Goal: Communication & Community: Share content

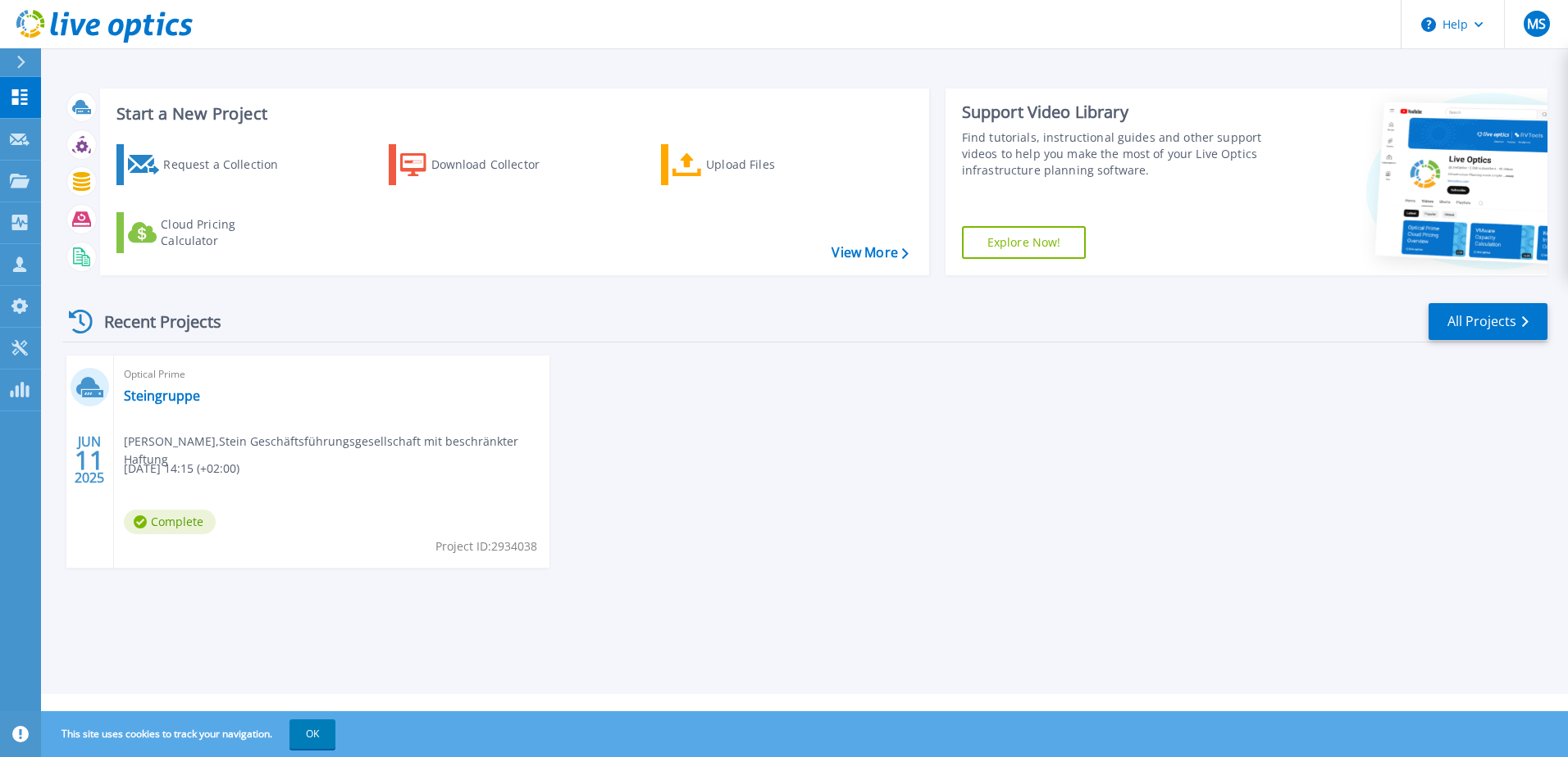
click at [190, 324] on div "Recent Projects" at bounding box center [154, 322] width 181 height 40
click at [194, 400] on link "Steingruppe" at bounding box center [162, 395] width 76 height 16
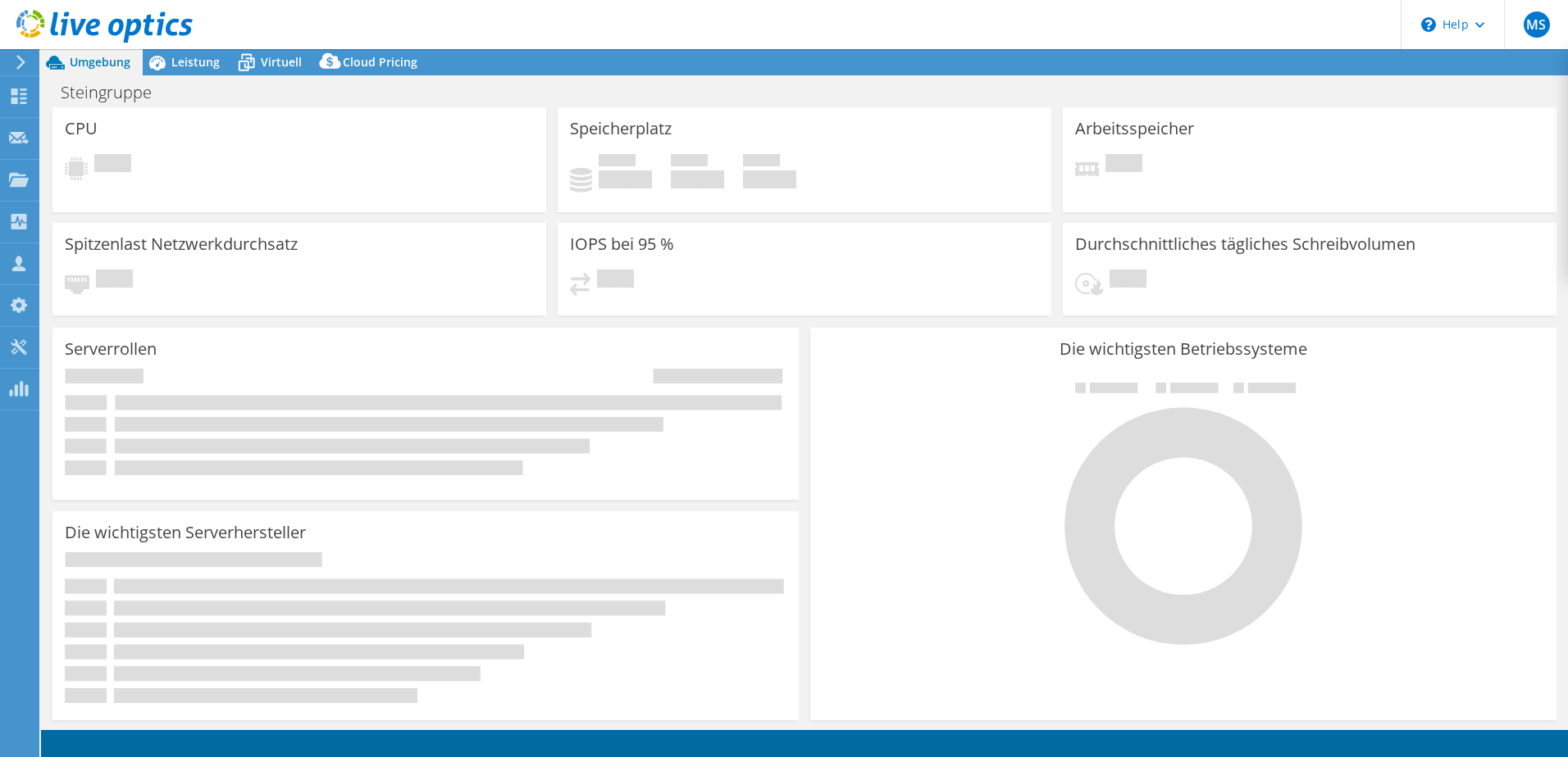
select select "USD"
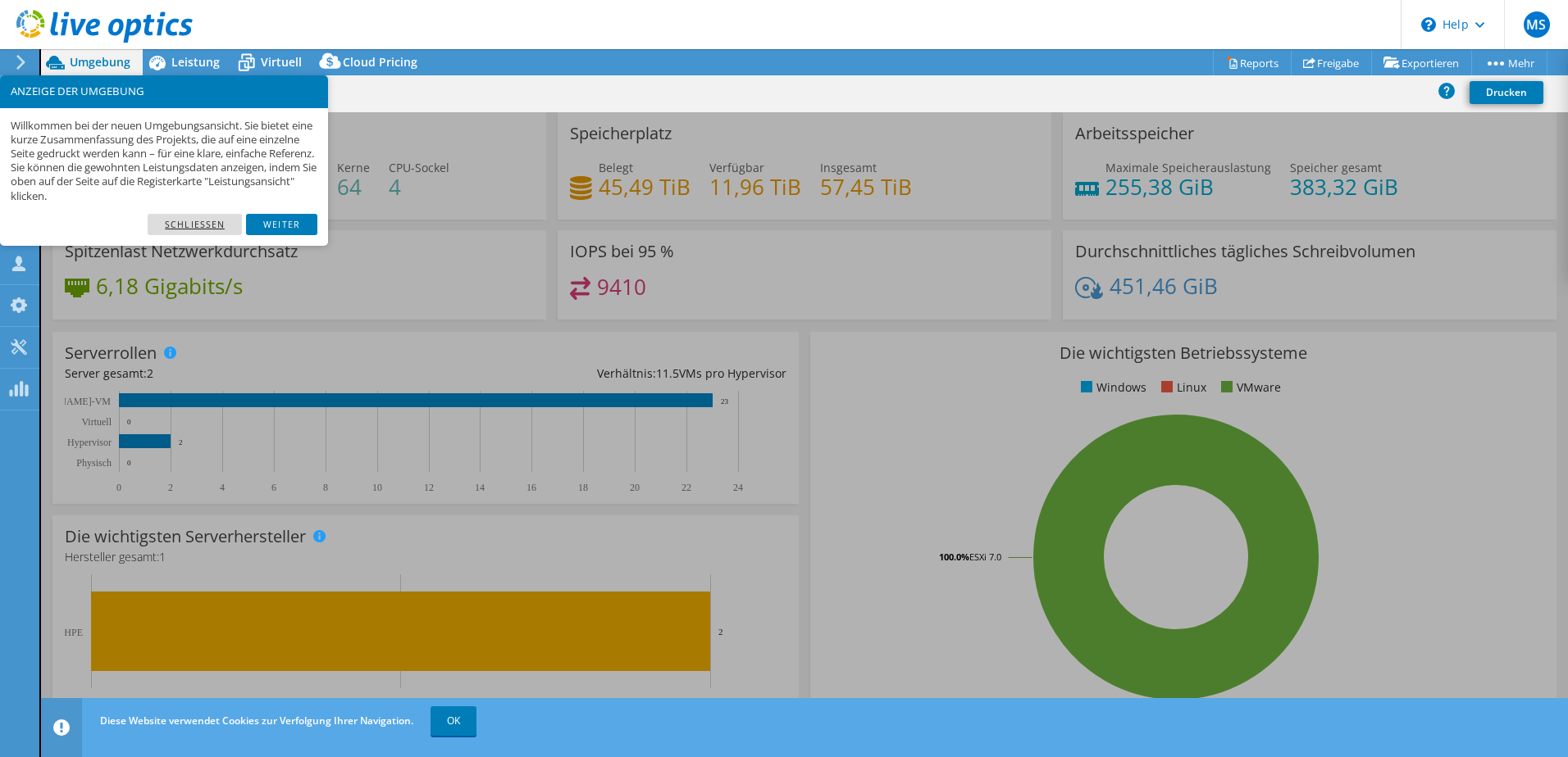
click at [211, 224] on link "Schließen" at bounding box center [195, 224] width 94 height 21
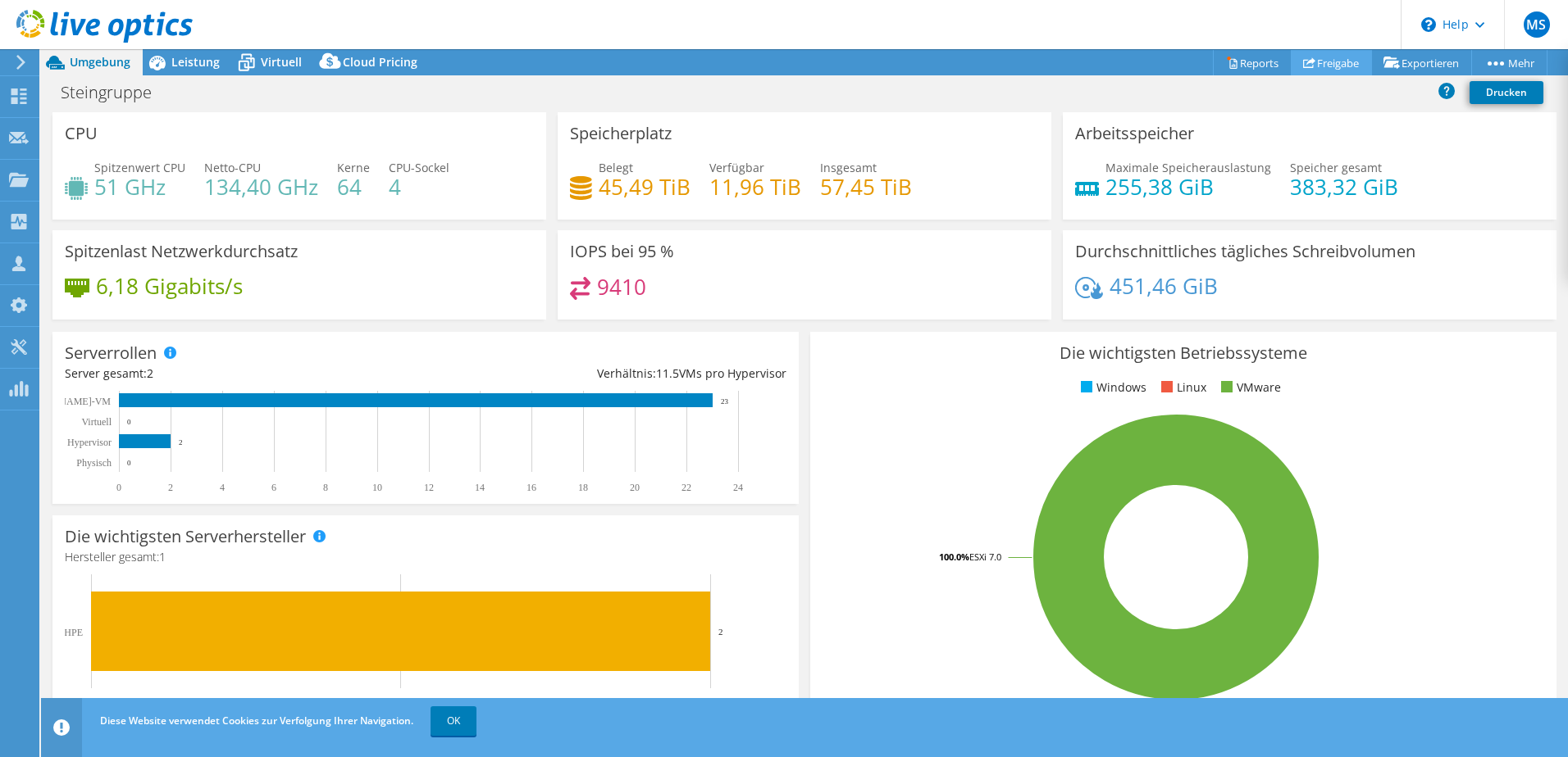
click at [1327, 67] on link "Freigabe" at bounding box center [1331, 62] width 81 height 25
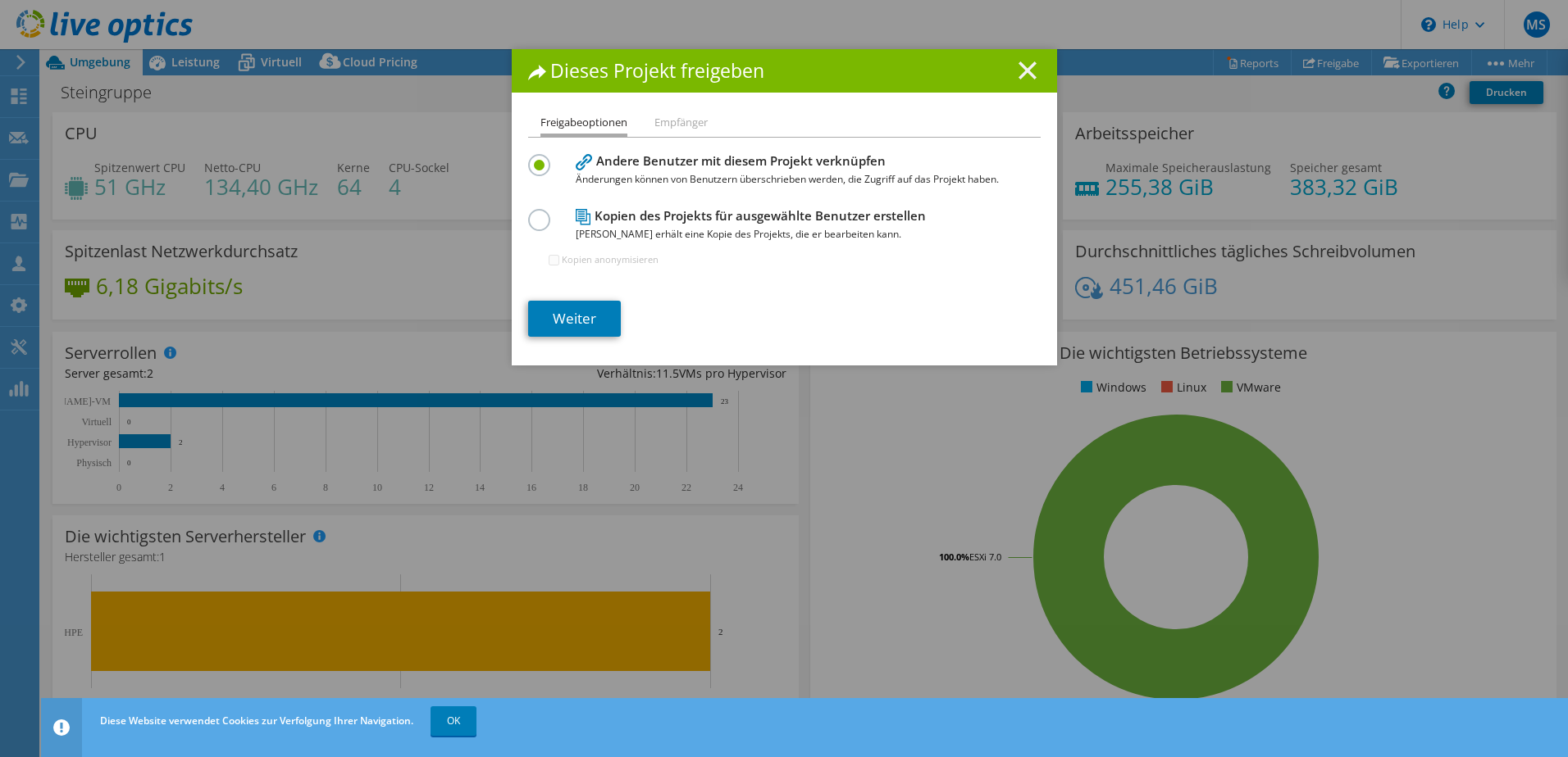
click at [1029, 72] on icon at bounding box center [1026, 70] width 18 height 18
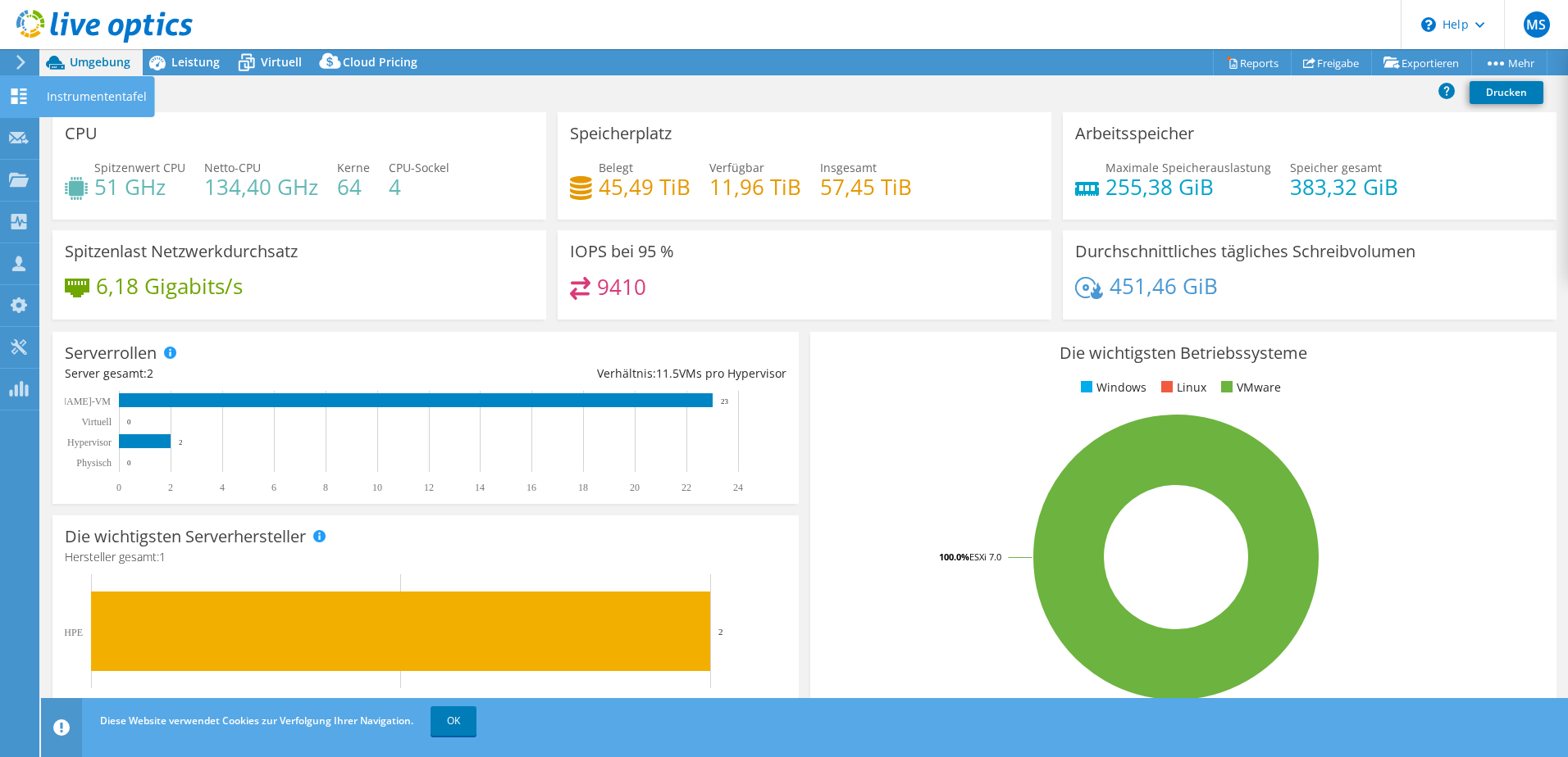
click at [13, 99] on use at bounding box center [19, 96] width 15 height 15
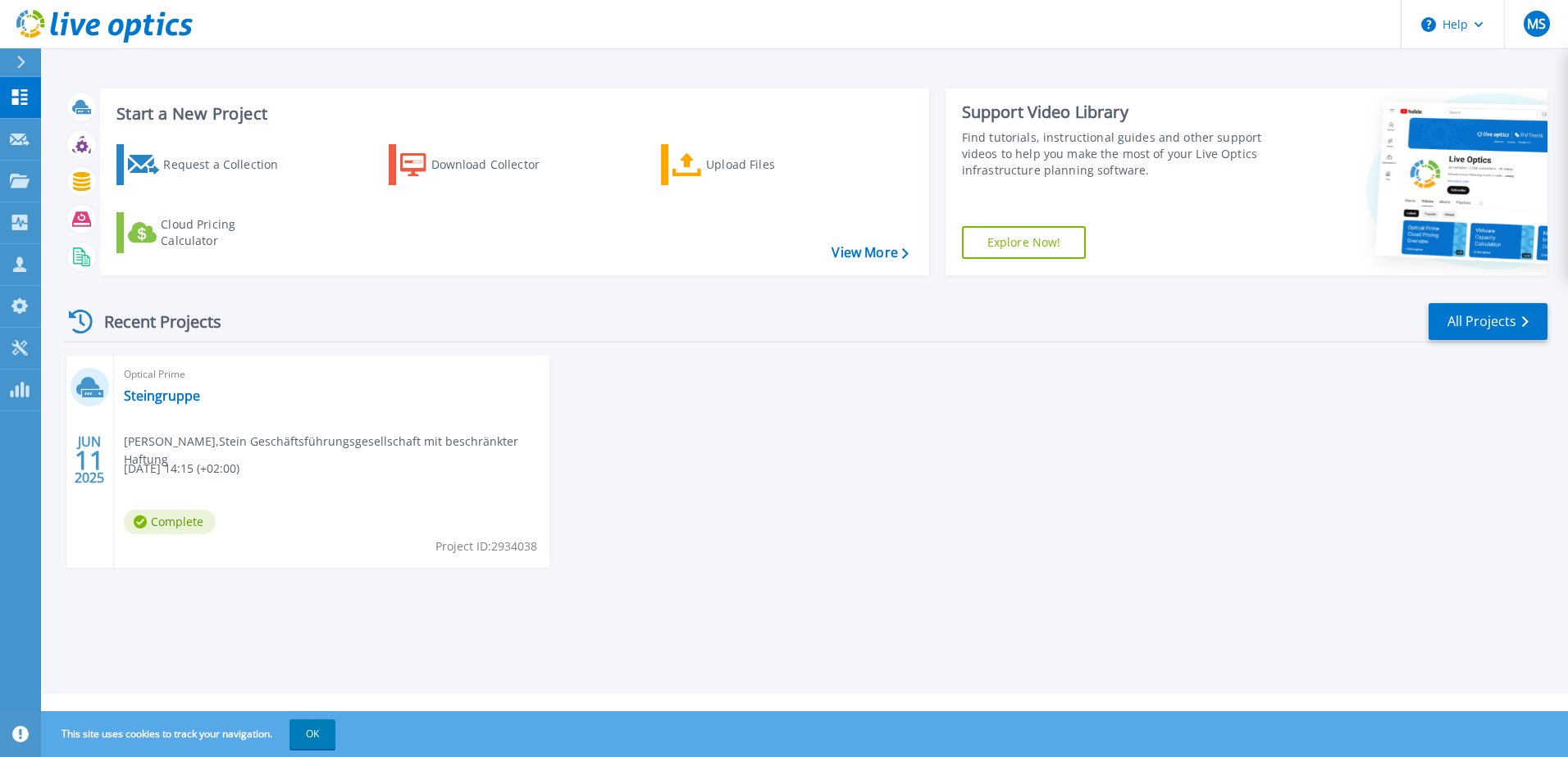
click at [28, 55] on div at bounding box center [27, 62] width 26 height 28
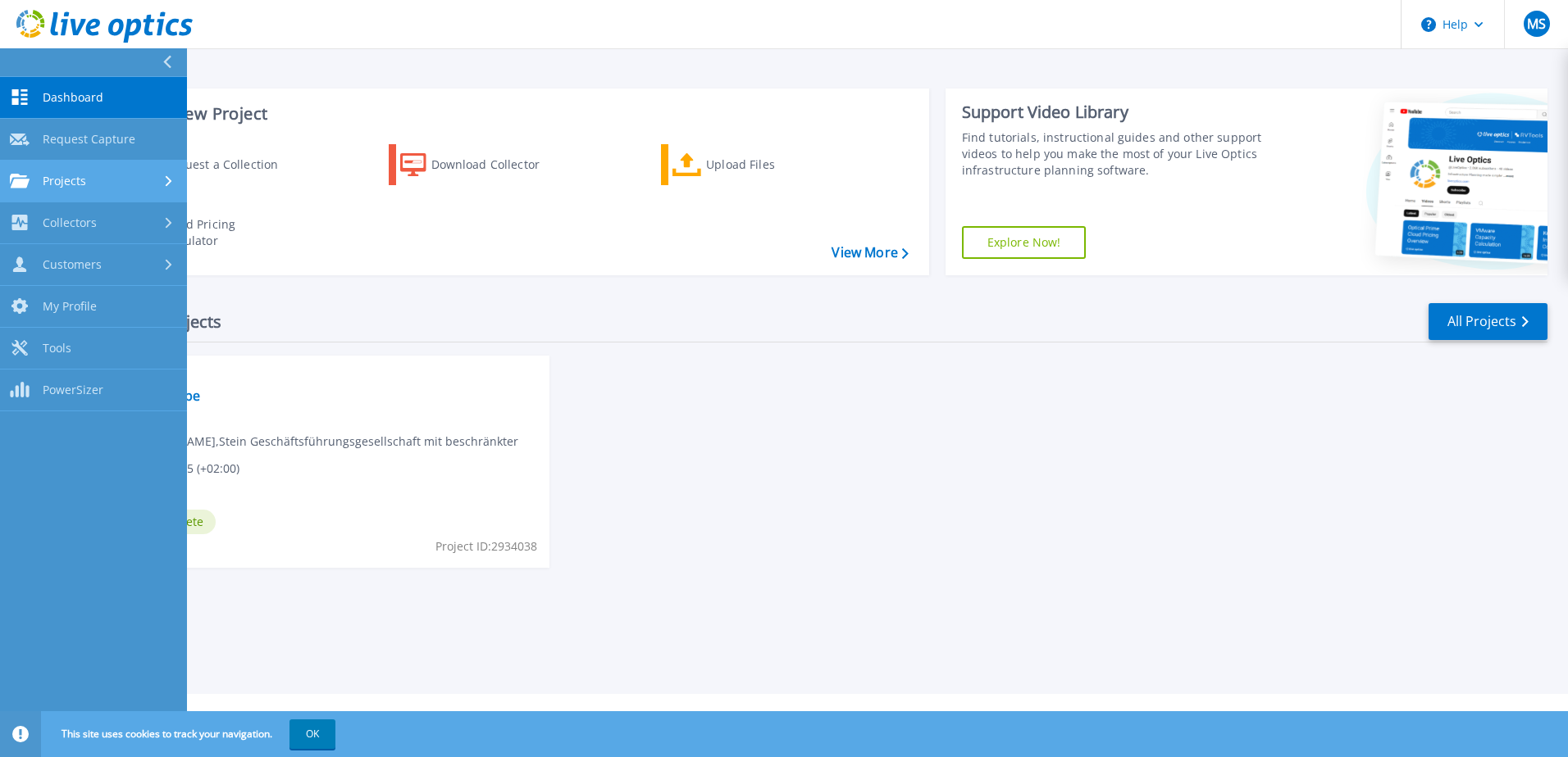
click at [132, 188] on div "Projects" at bounding box center [94, 180] width 167 height 14
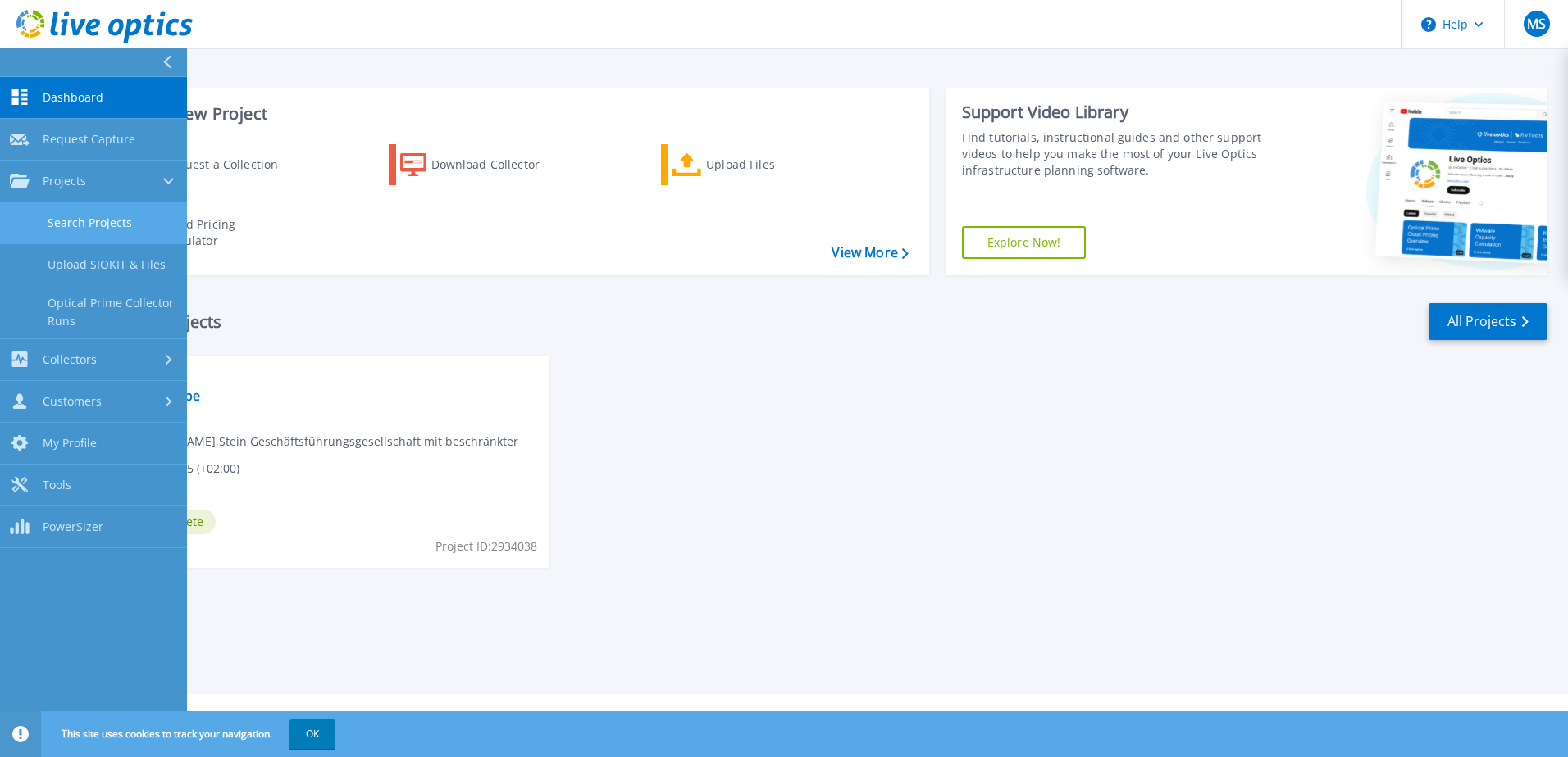
click at [105, 224] on link "Search Projects" at bounding box center [94, 223] width 187 height 42
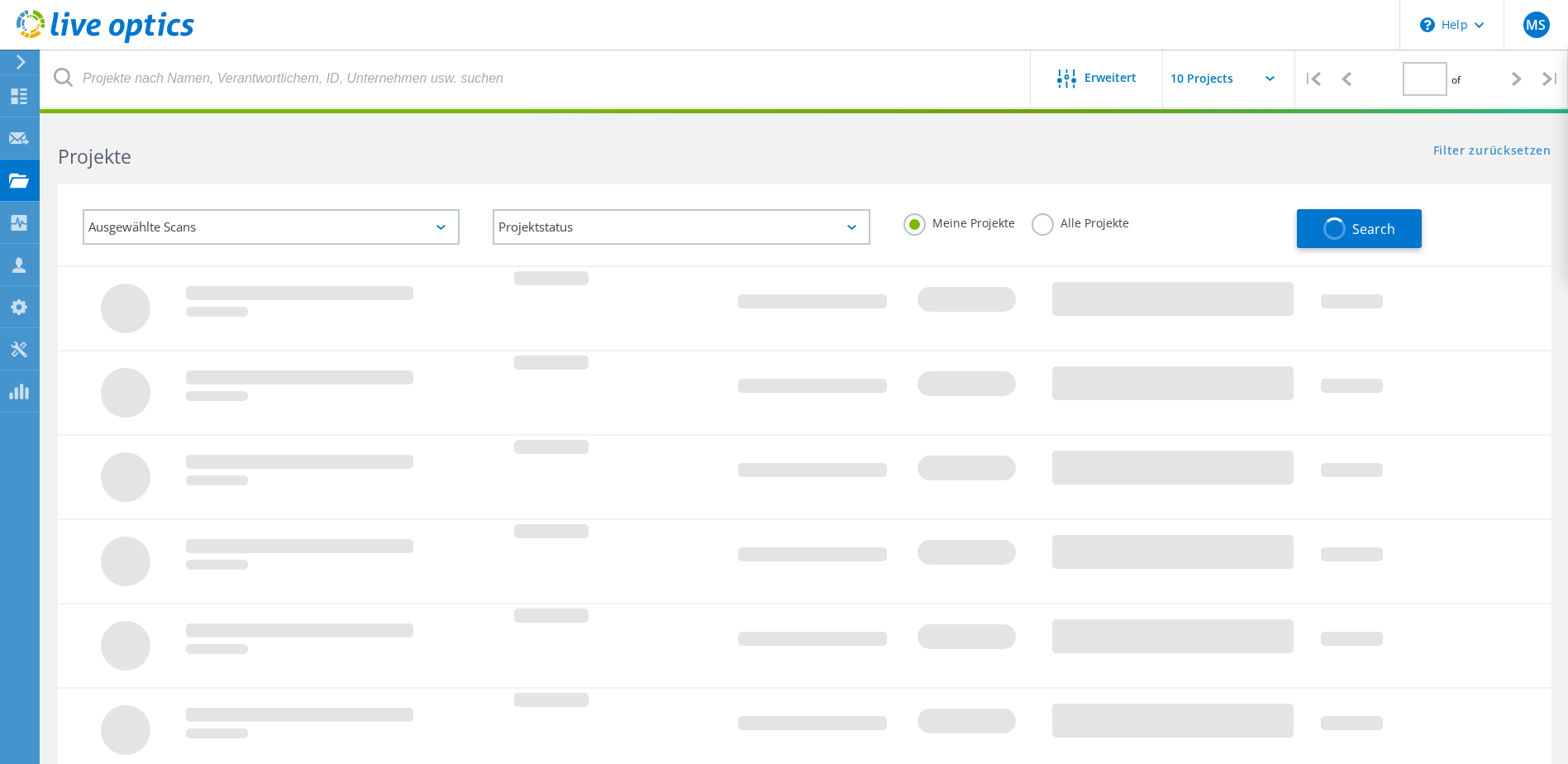
type input "1"
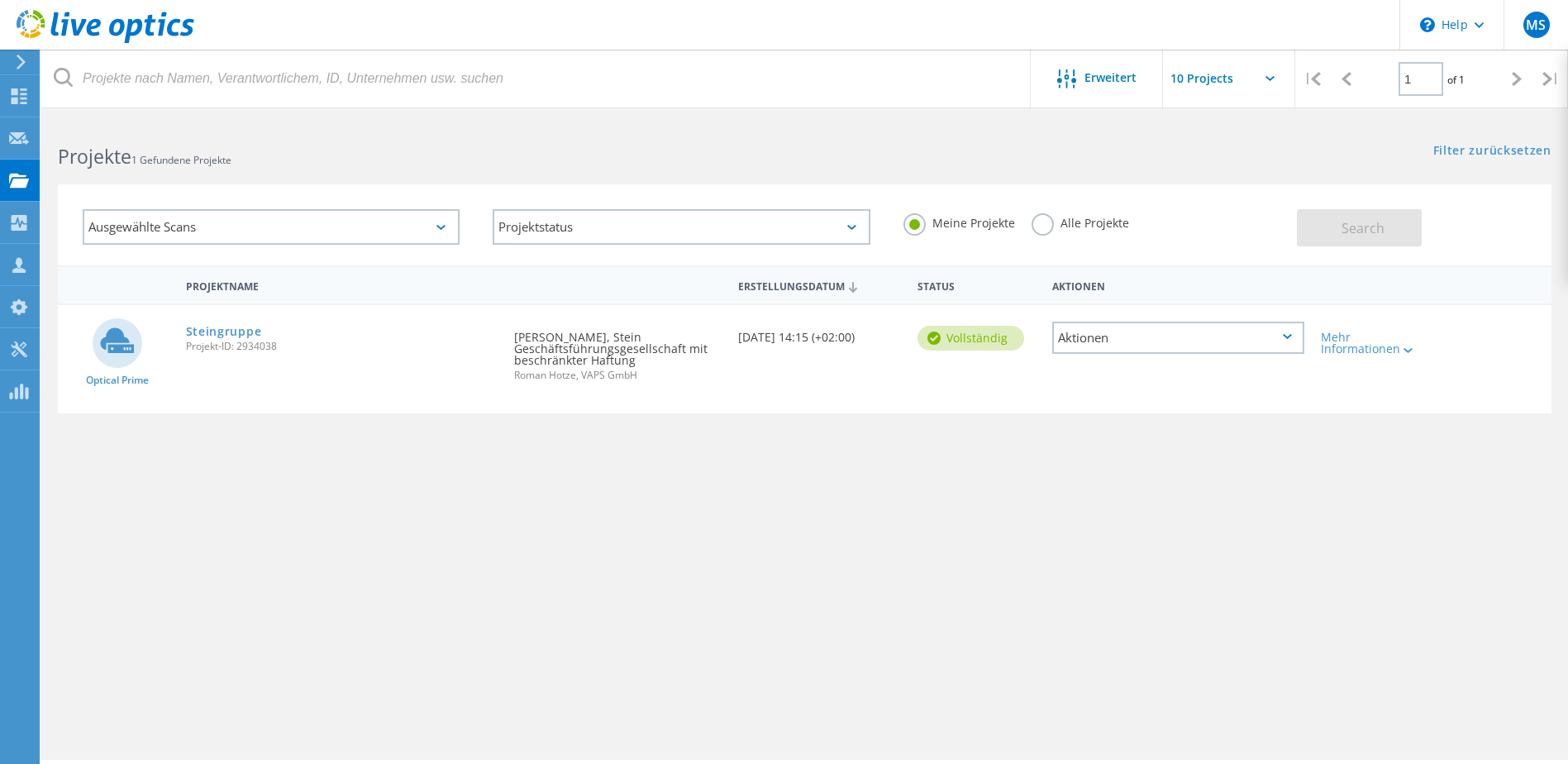
click at [1048, 221] on label "Alle Projekte" at bounding box center [1080, 221] width 98 height 15
click at [0, 0] on input "Alle Projekte" at bounding box center [0, 0] width 0 height 0
click at [1380, 225] on span "Search" at bounding box center [1363, 228] width 43 height 18
click at [1542, 41] on div "MS" at bounding box center [1536, 25] width 65 height 49
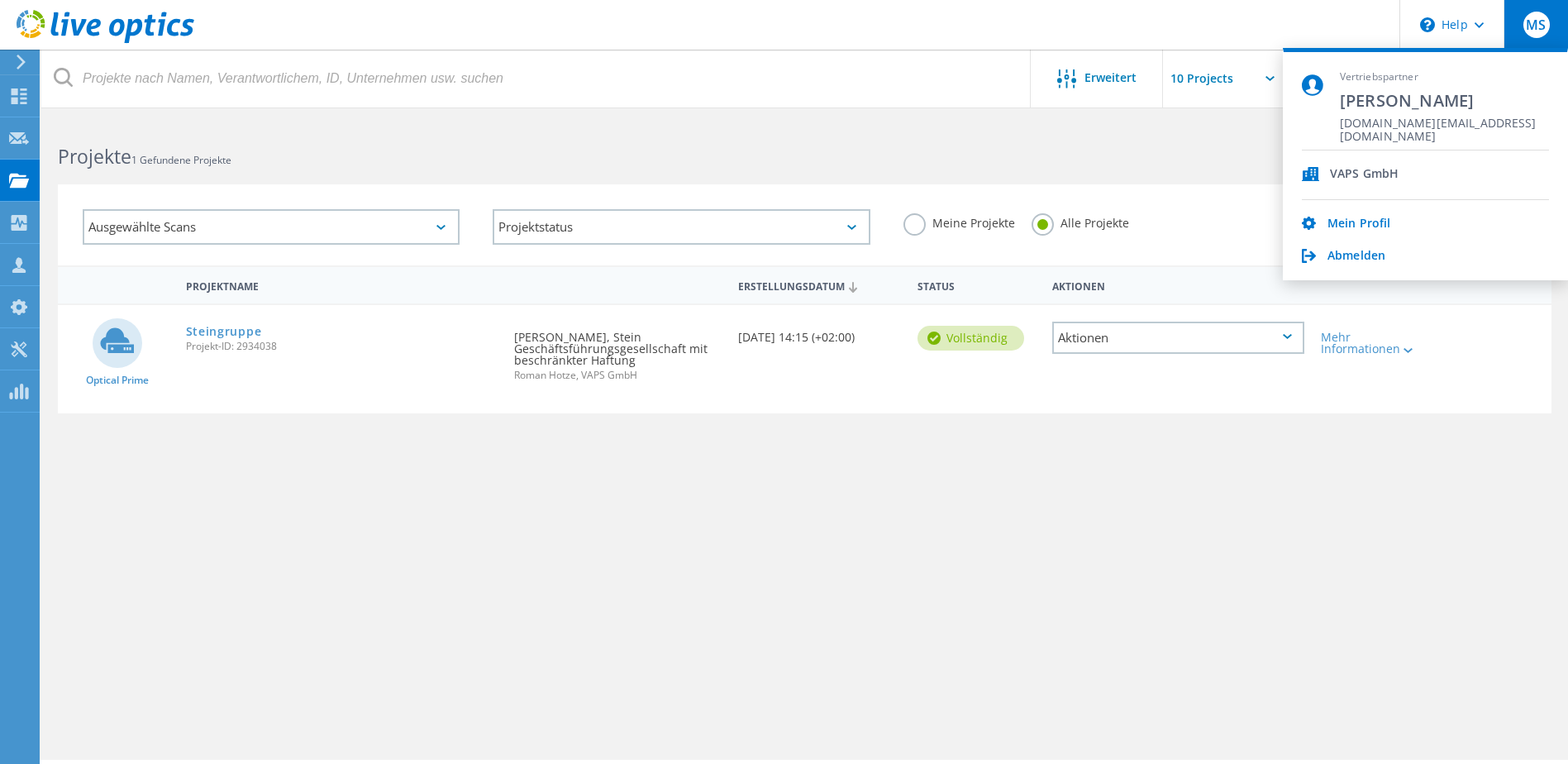
click at [1542, 41] on div "MS" at bounding box center [1536, 25] width 65 height 49
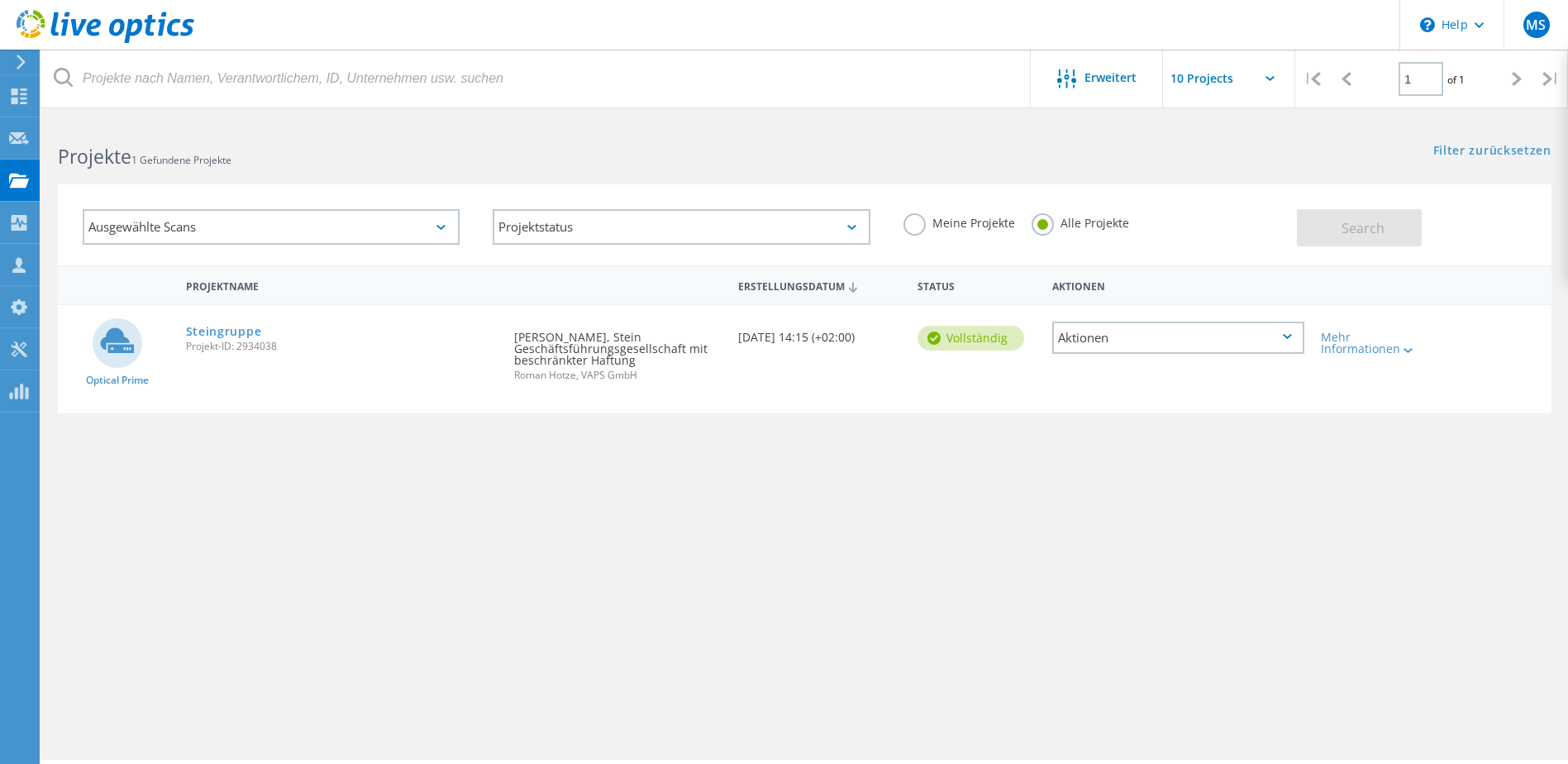
click at [1187, 337] on div "Aktionen" at bounding box center [1178, 338] width 252 height 32
click at [1161, 353] on div "Freigabe" at bounding box center [1178, 351] width 249 height 26
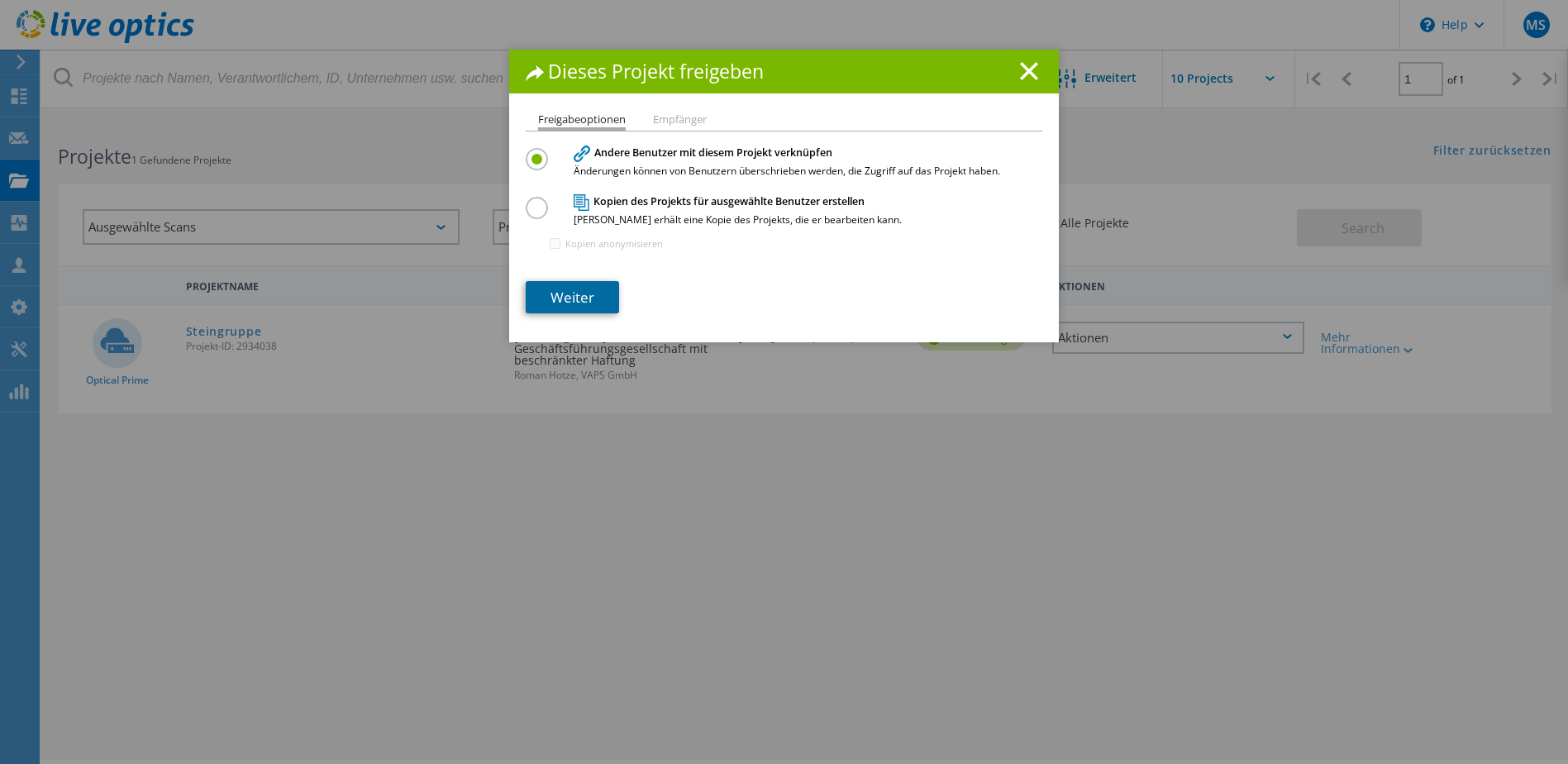
click at [577, 299] on link "Weiter" at bounding box center [572, 298] width 94 height 32
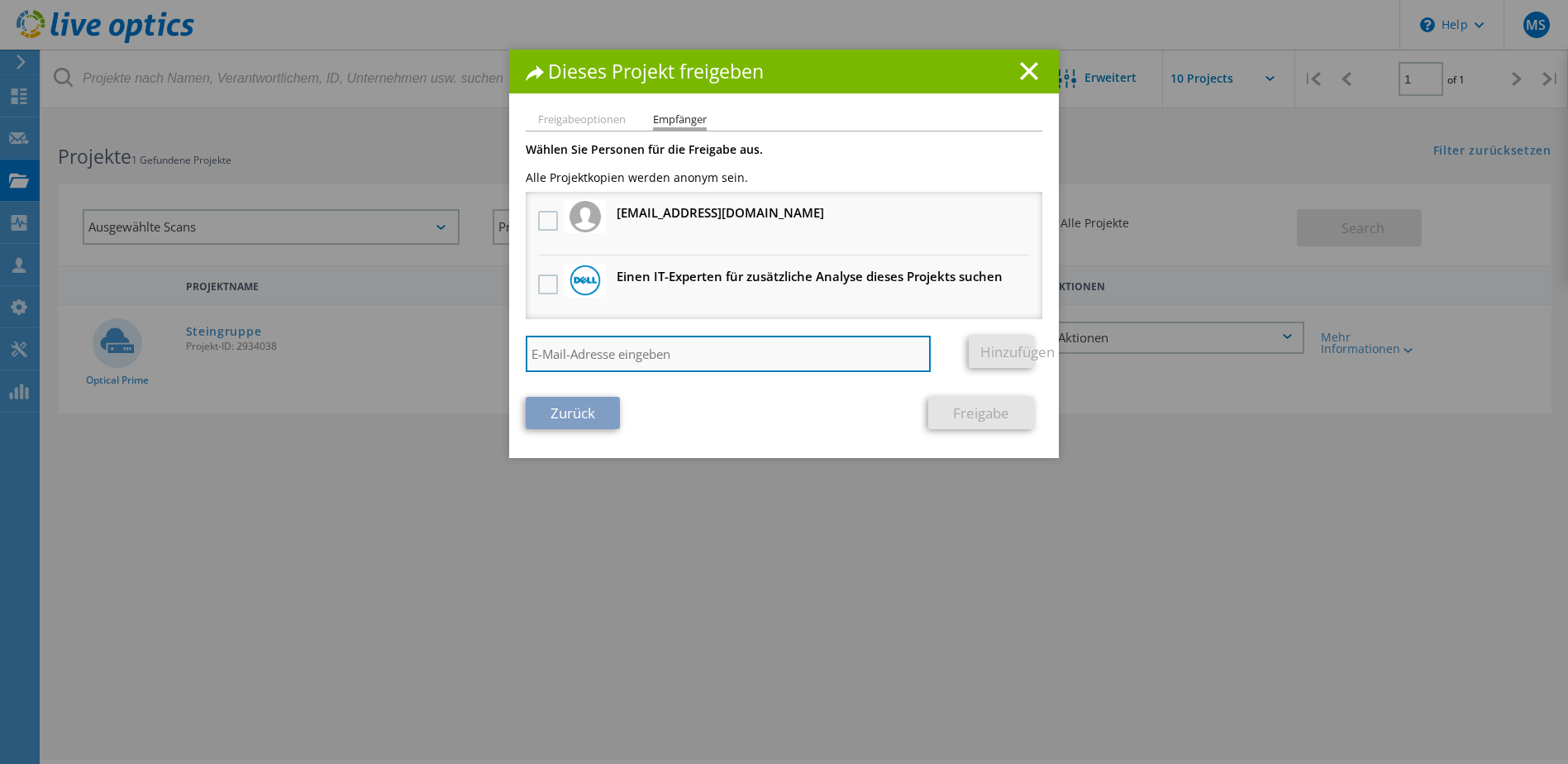
click at [580, 355] on input "search" at bounding box center [728, 354] width 405 height 37
click at [580, 352] on input "search" at bounding box center [728, 354] width 405 height 37
click at [632, 351] on input "search" at bounding box center [728, 354] width 405 height 37
click at [622, 351] on input "search" at bounding box center [728, 354] width 405 height 37
paste input "[PERSON_NAME][EMAIL_ADDRESS][DOMAIN_NAME]"
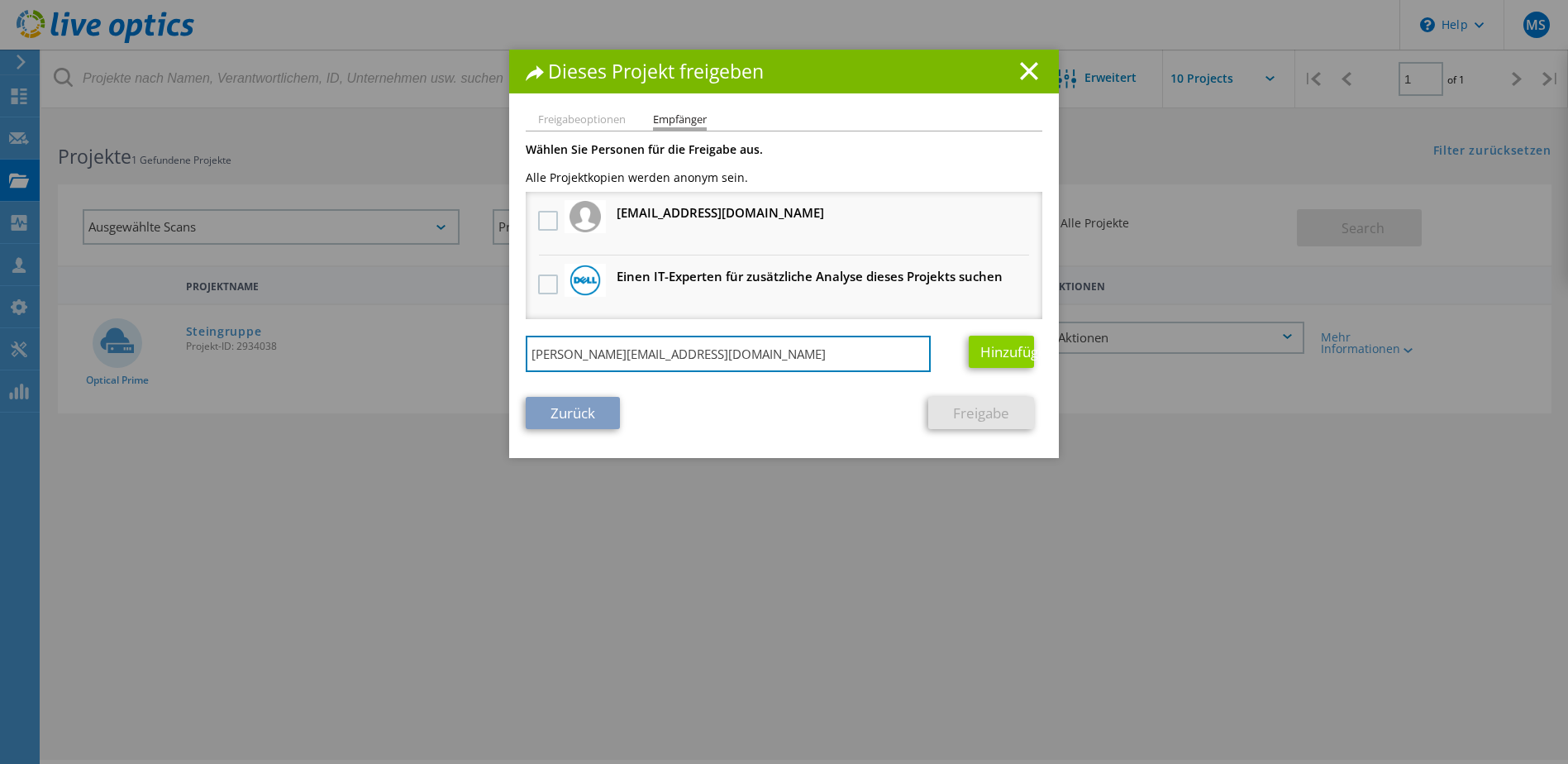
type input "[PERSON_NAME][EMAIL_ADDRESS][DOMAIN_NAME]"
click at [1000, 347] on link "Hinzufügen" at bounding box center [1001, 352] width 65 height 32
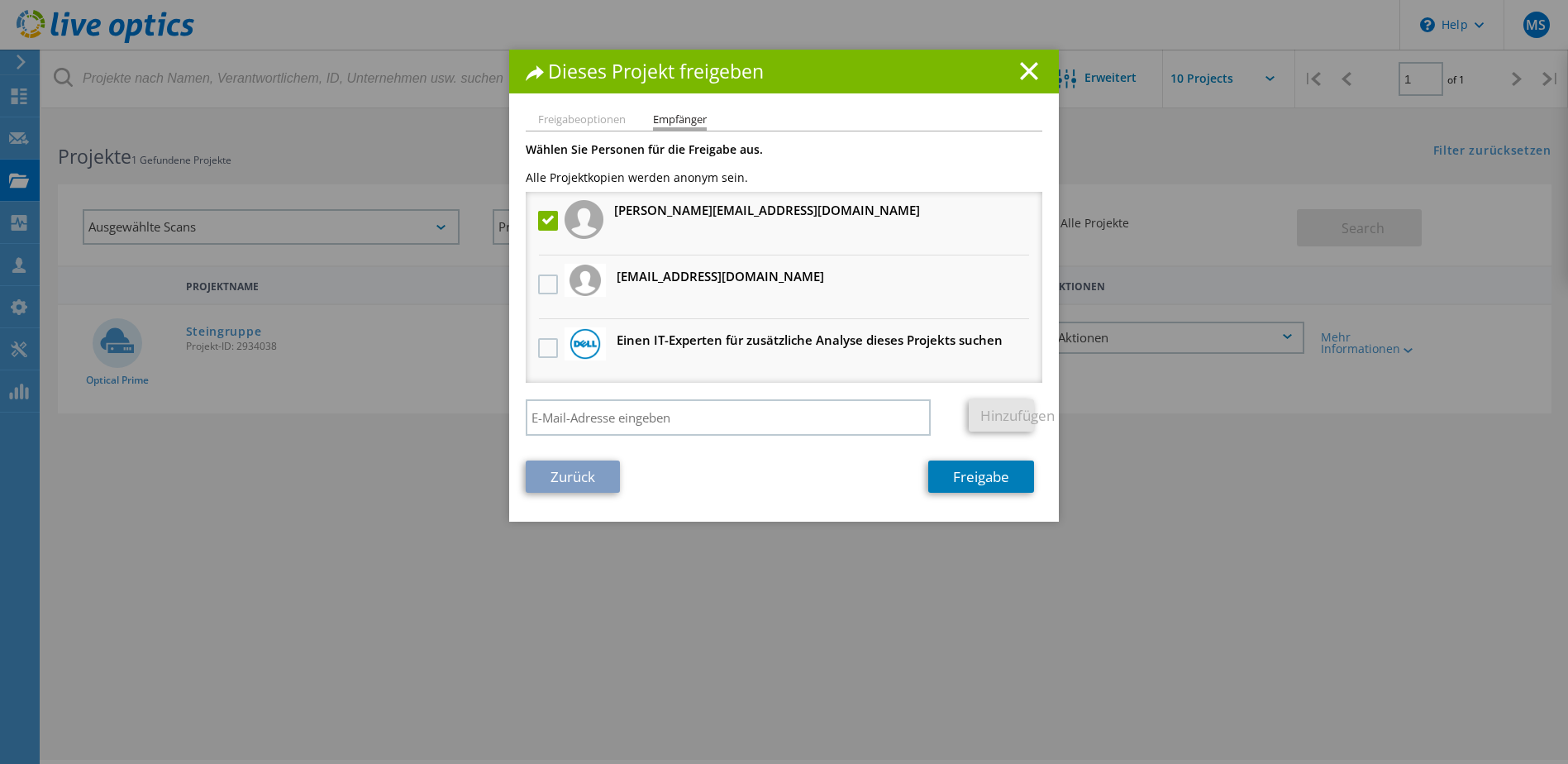
click at [588, 118] on li "Freigabeoptionen" at bounding box center [582, 121] width 88 height 14
click at [1003, 487] on link "Freigabe" at bounding box center [981, 476] width 105 height 32
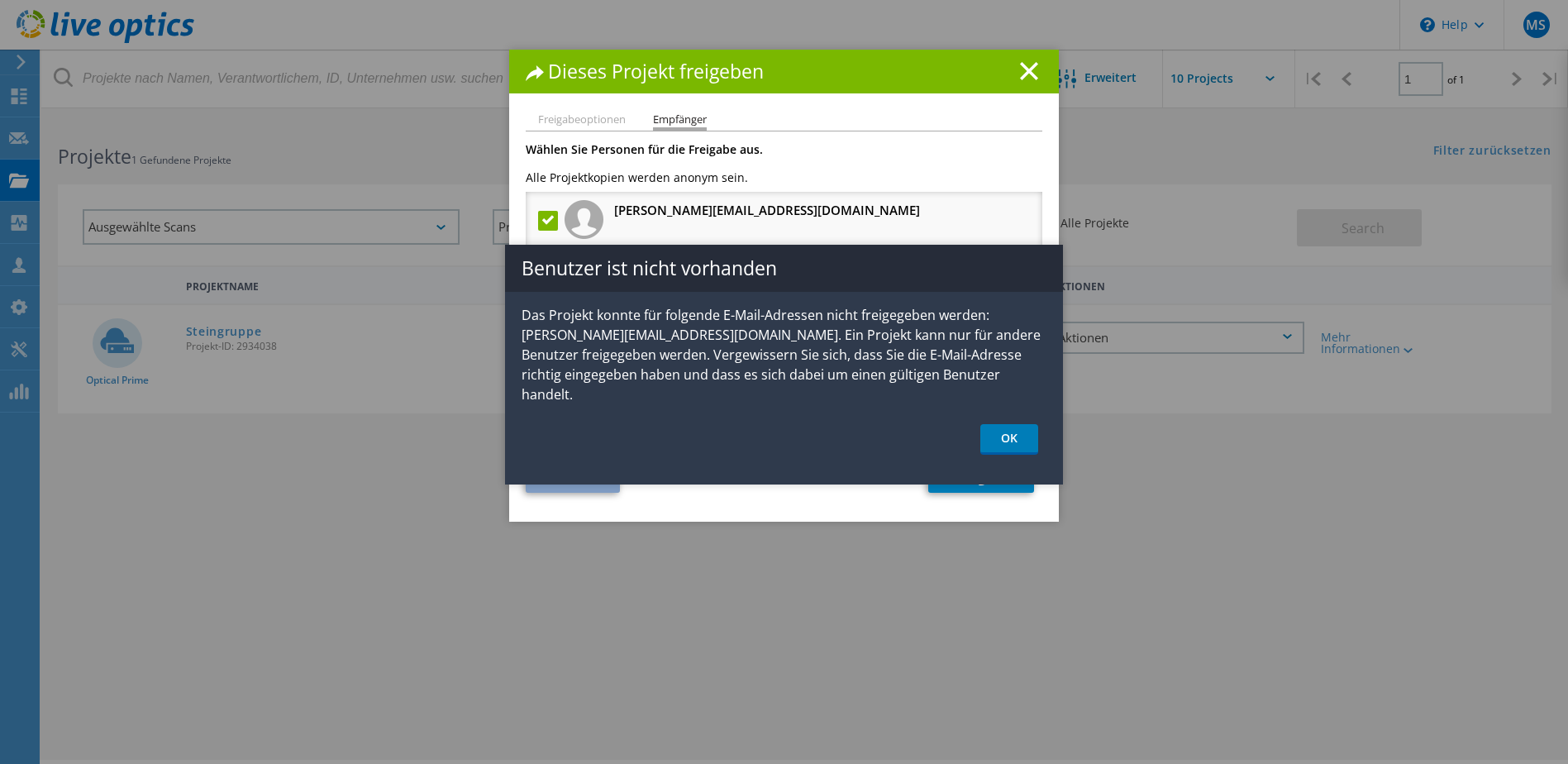
click at [1025, 192] on li "[PERSON_NAME][EMAIL_ADDRESS][DOMAIN_NAME]" at bounding box center [784, 224] width 517 height 64
click at [1030, 72] on icon at bounding box center [1029, 71] width 18 height 18
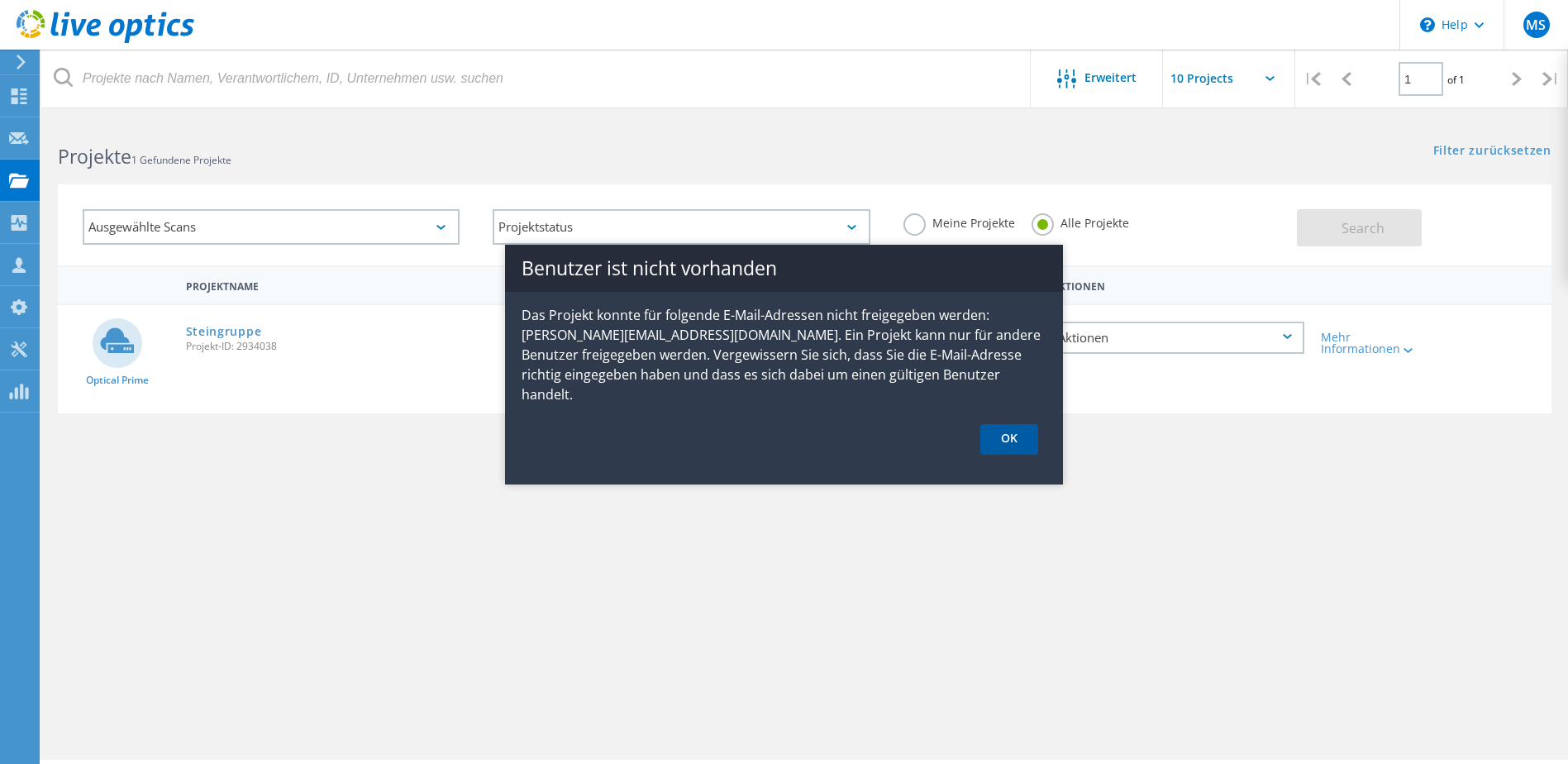
click at [1016, 425] on link "OK" at bounding box center [1009, 440] width 58 height 31
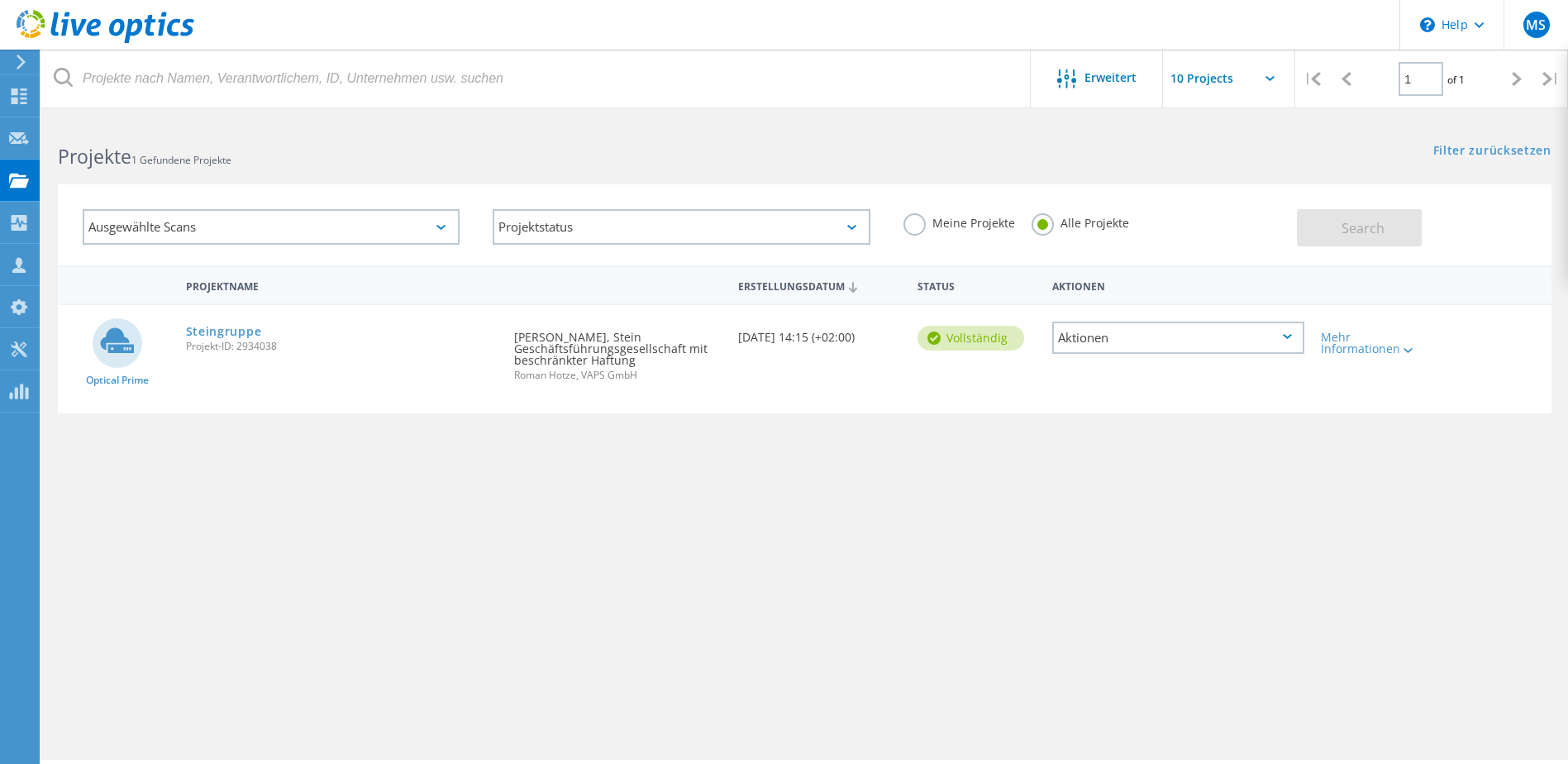
click at [636, 523] on div "Projektname Erstellungsdatum Status Aktionen Optical Prime Steingruppe Projekt-…" at bounding box center [804, 480] width 1494 height 430
click at [131, 33] on use at bounding box center [105, 26] width 178 height 33
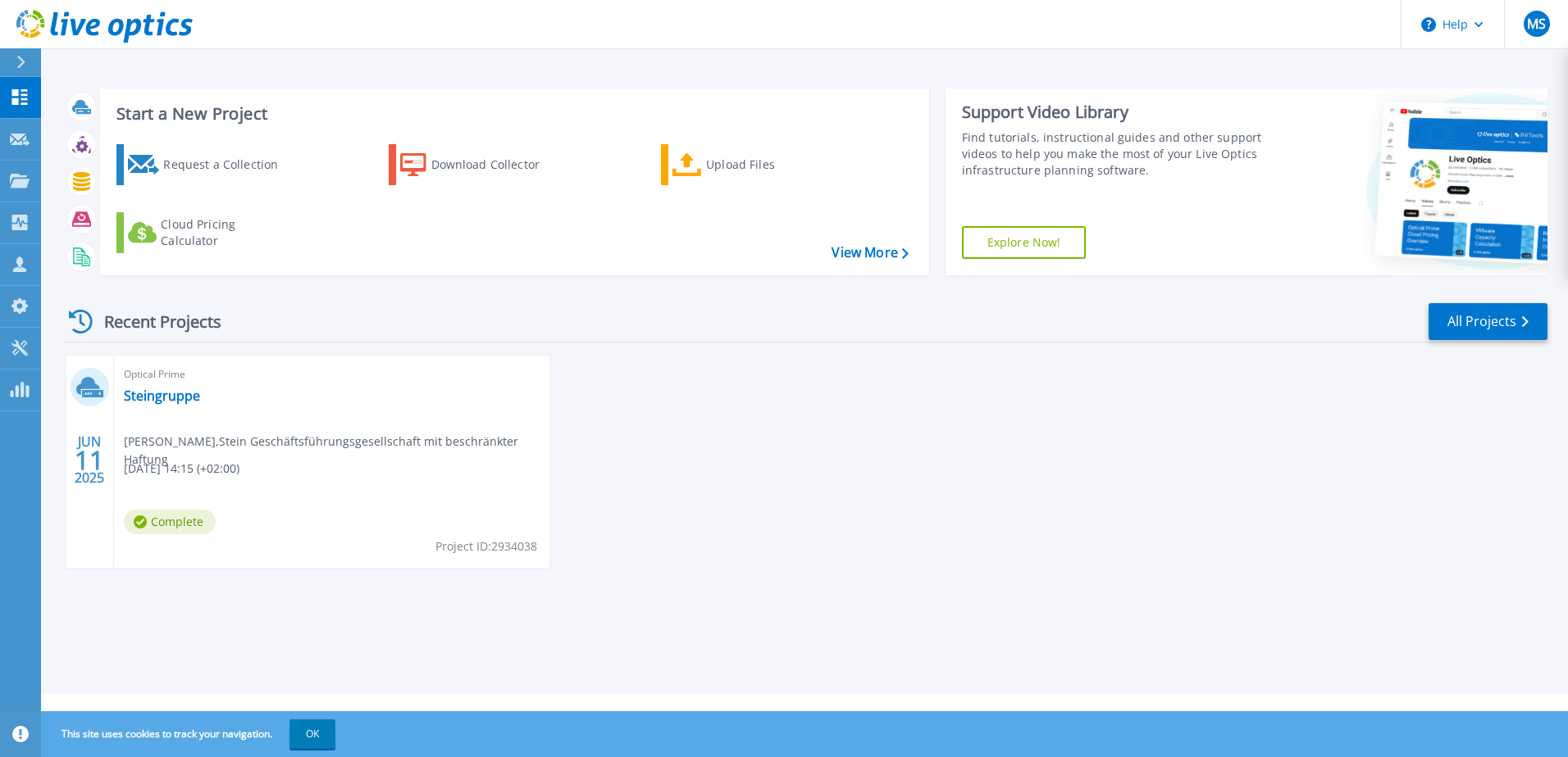
click at [287, 491] on div "Optical Prime Steingruppe [PERSON_NAME] , Stein Geschäftsführungsgesellschaft m…" at bounding box center [331, 462] width 435 height 212
click at [181, 398] on link "Steingruppe" at bounding box center [162, 395] width 76 height 16
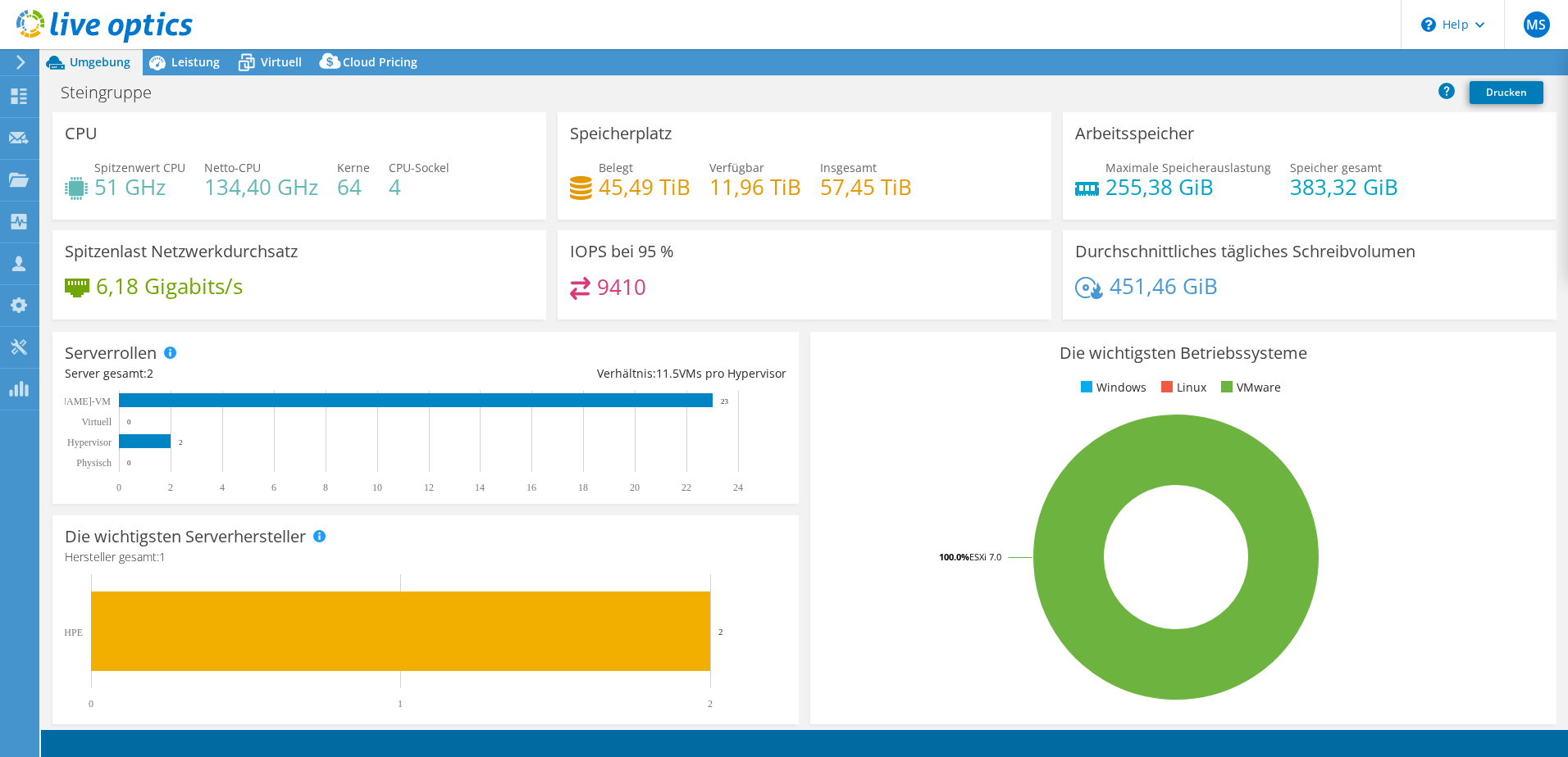
select select "USD"
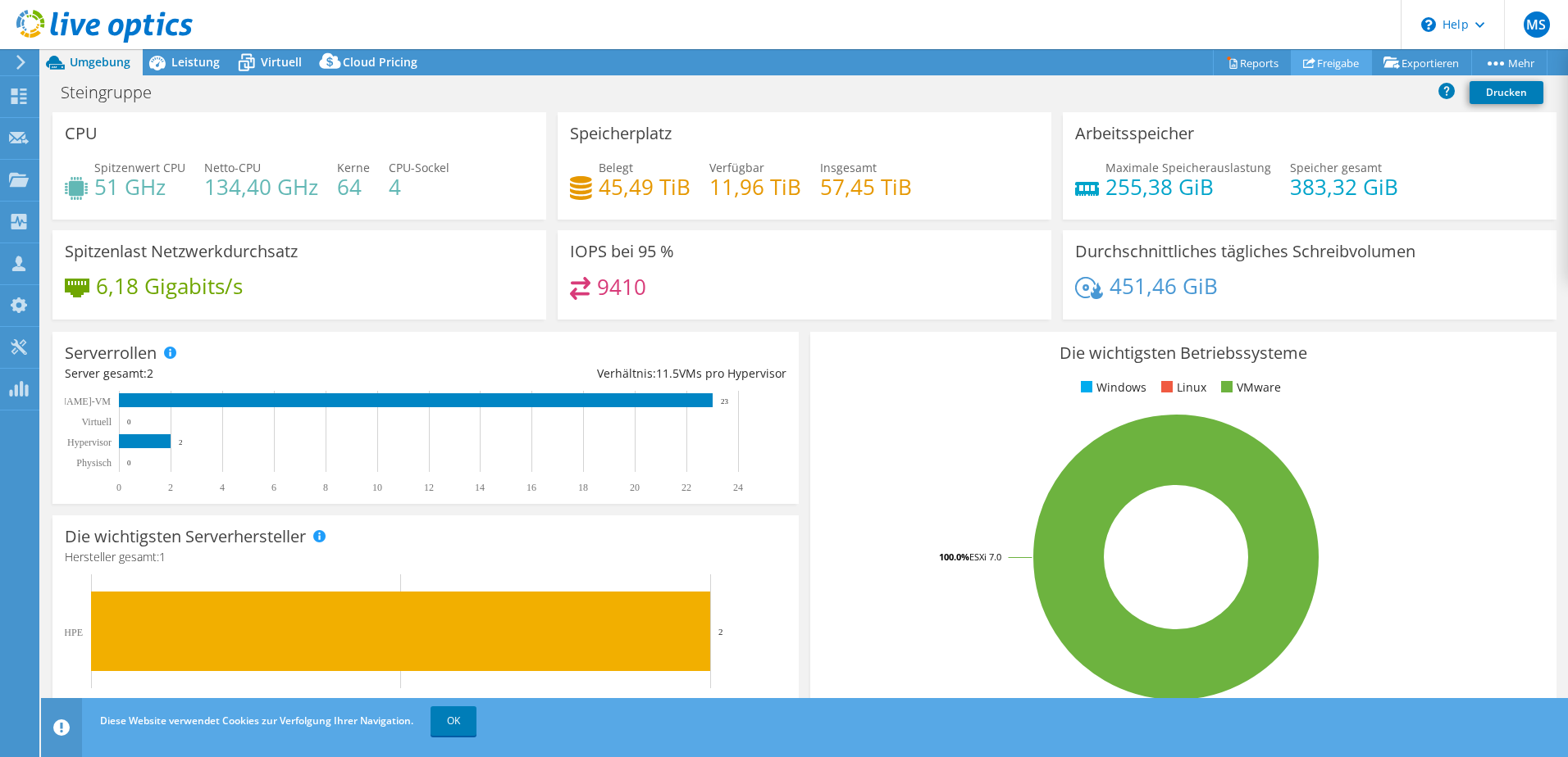
click at [1324, 59] on link "Freigabe" at bounding box center [1331, 62] width 81 height 25
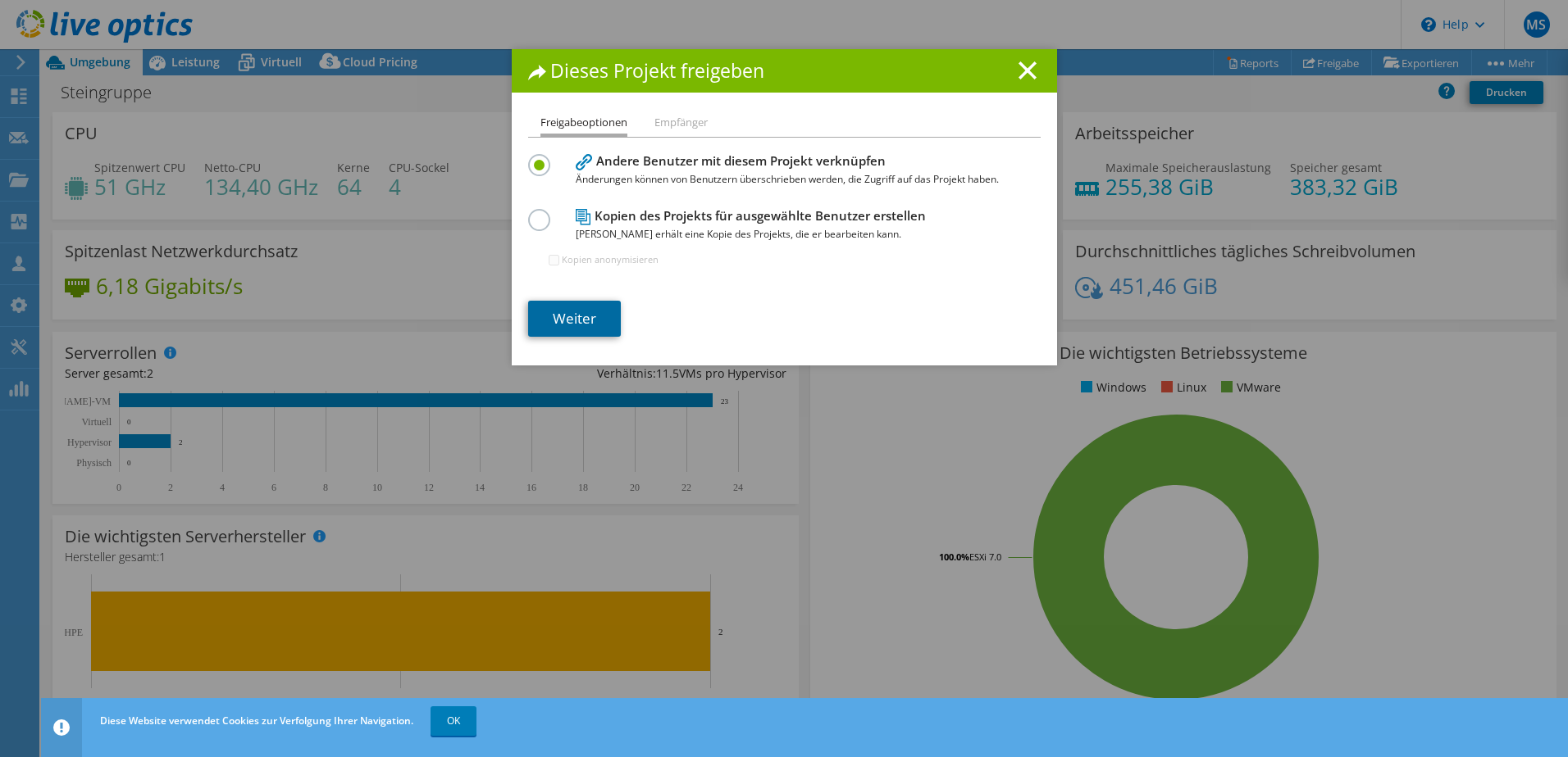
click at [556, 328] on link "Weiter" at bounding box center [574, 319] width 93 height 36
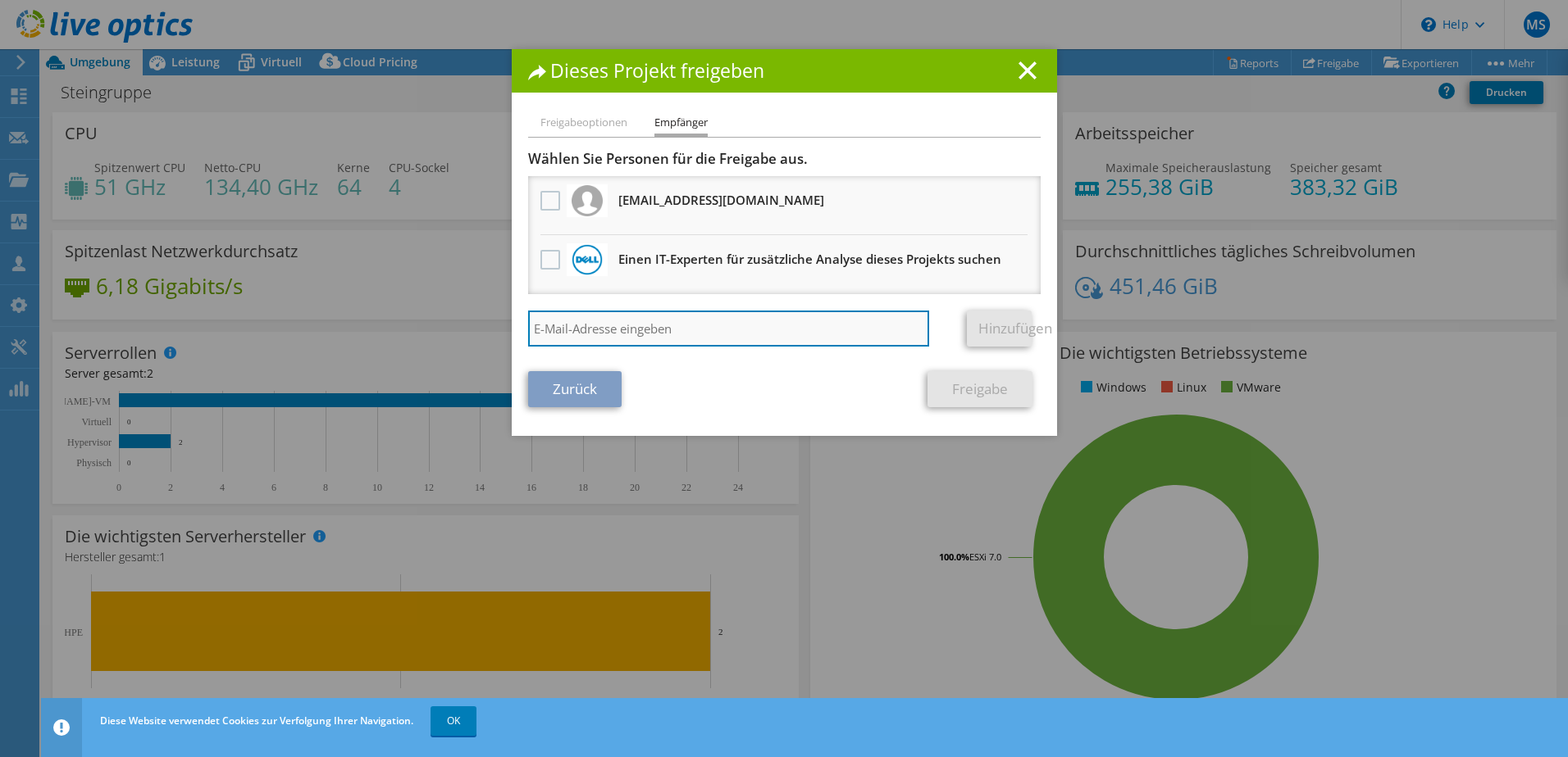
click at [606, 332] on input "search" at bounding box center [729, 328] width 401 height 36
click at [579, 315] on input "search" at bounding box center [729, 328] width 401 height 36
paste input "[PERSON_NAME][EMAIL_ADDRESS][DOMAIN_NAME]"
type input "[PERSON_NAME][EMAIL_ADDRESS][DOMAIN_NAME]"
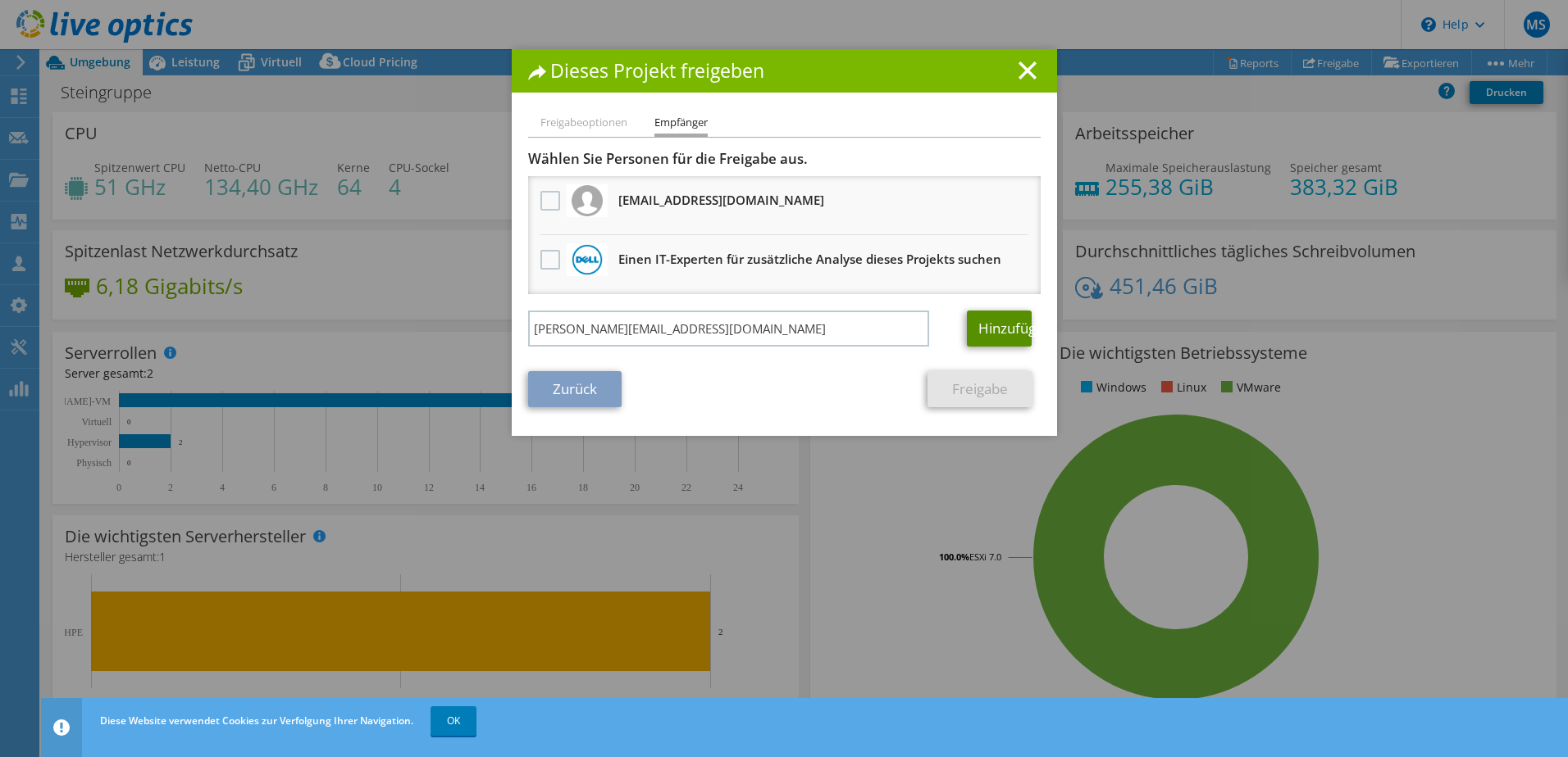
click at [1010, 331] on link "Hinzufügen" at bounding box center [999, 328] width 65 height 36
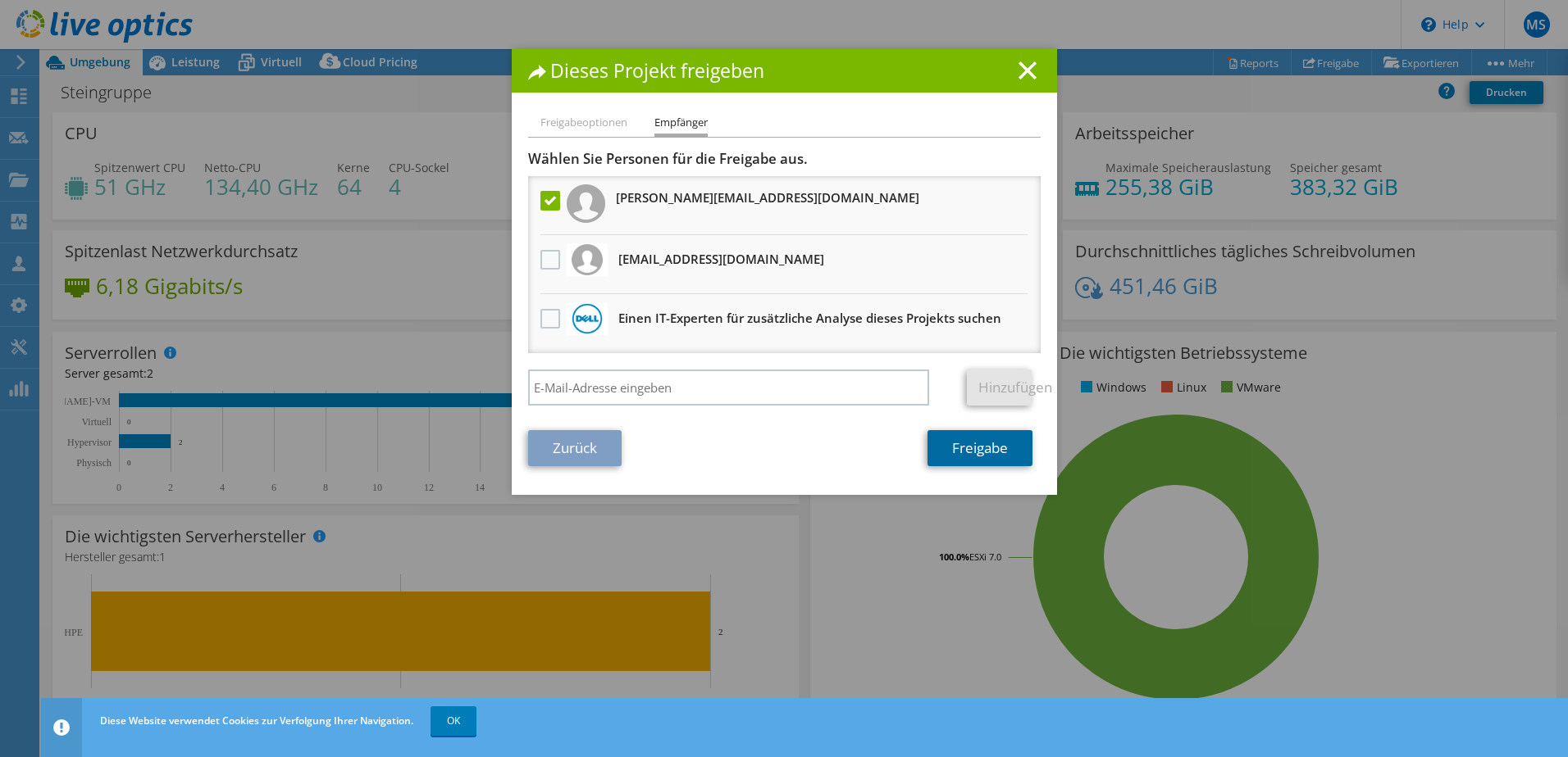
click at [967, 459] on link "Freigabe" at bounding box center [979, 448] width 105 height 36
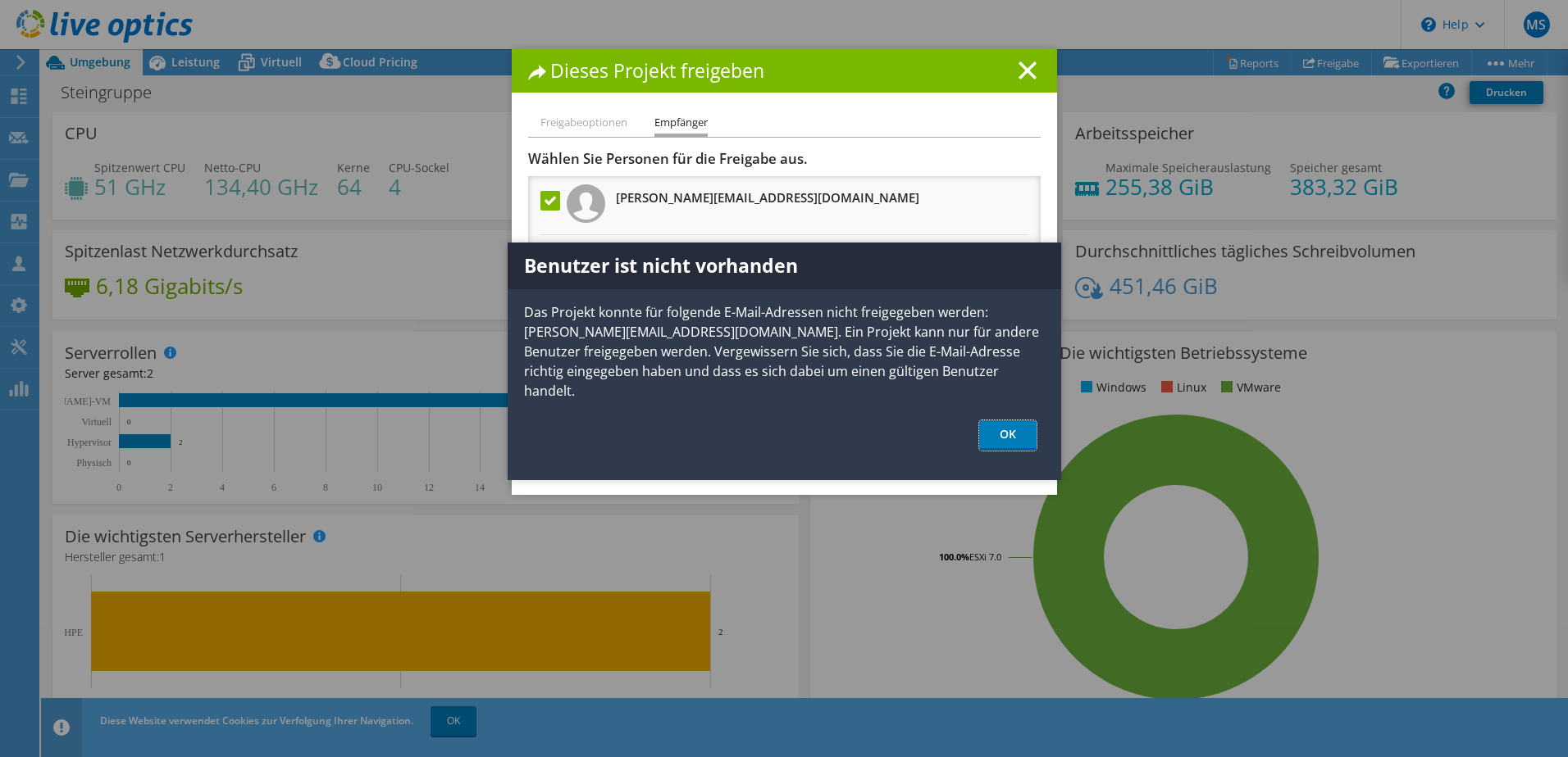
click at [1031, 421] on link "OK" at bounding box center [1008, 436] width 57 height 30
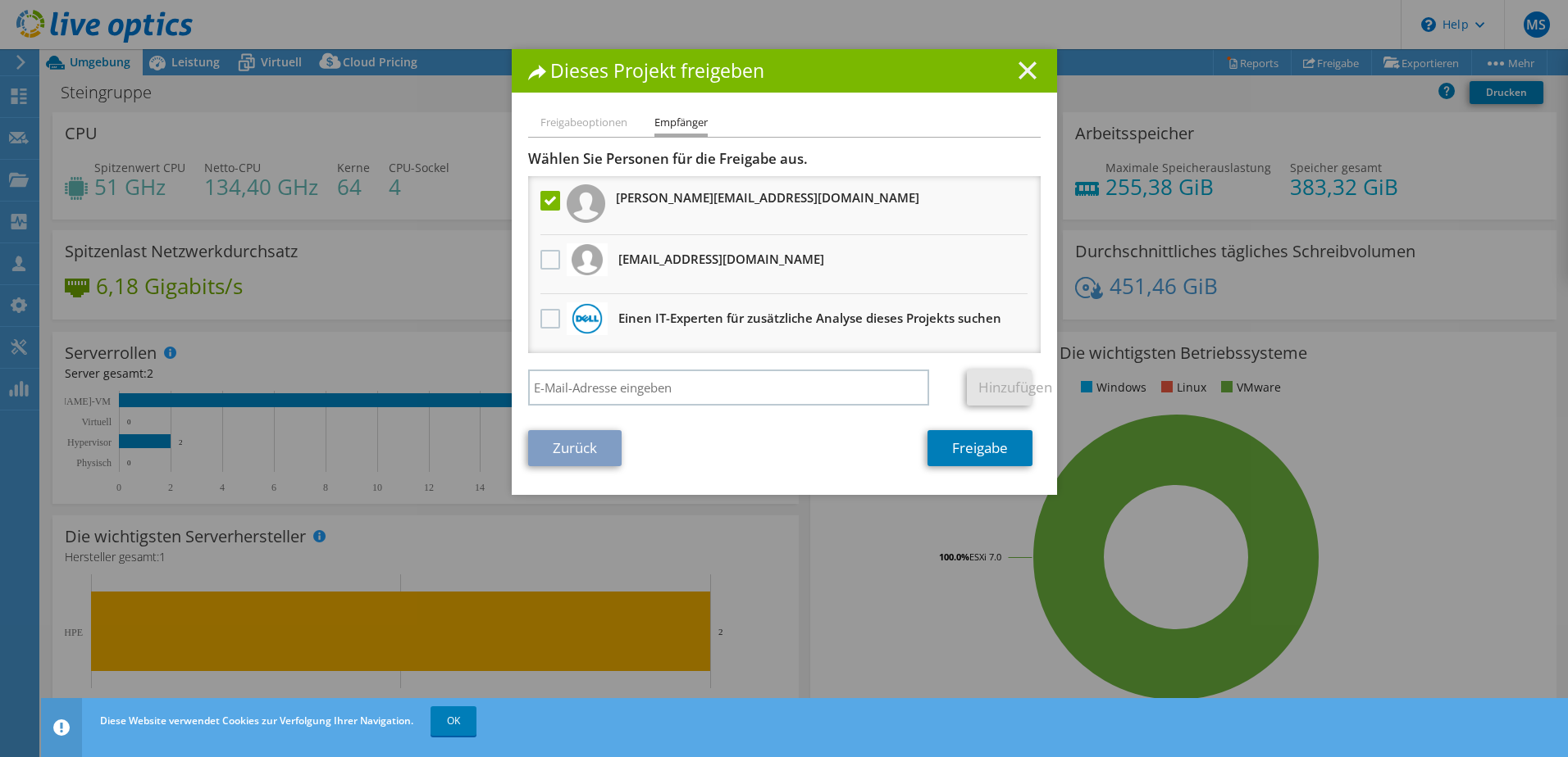
click at [1029, 70] on h1 "Dieses Projekt freigeben" at bounding box center [784, 71] width 513 height 19
click at [1020, 73] on line at bounding box center [1026, 70] width 16 height 16
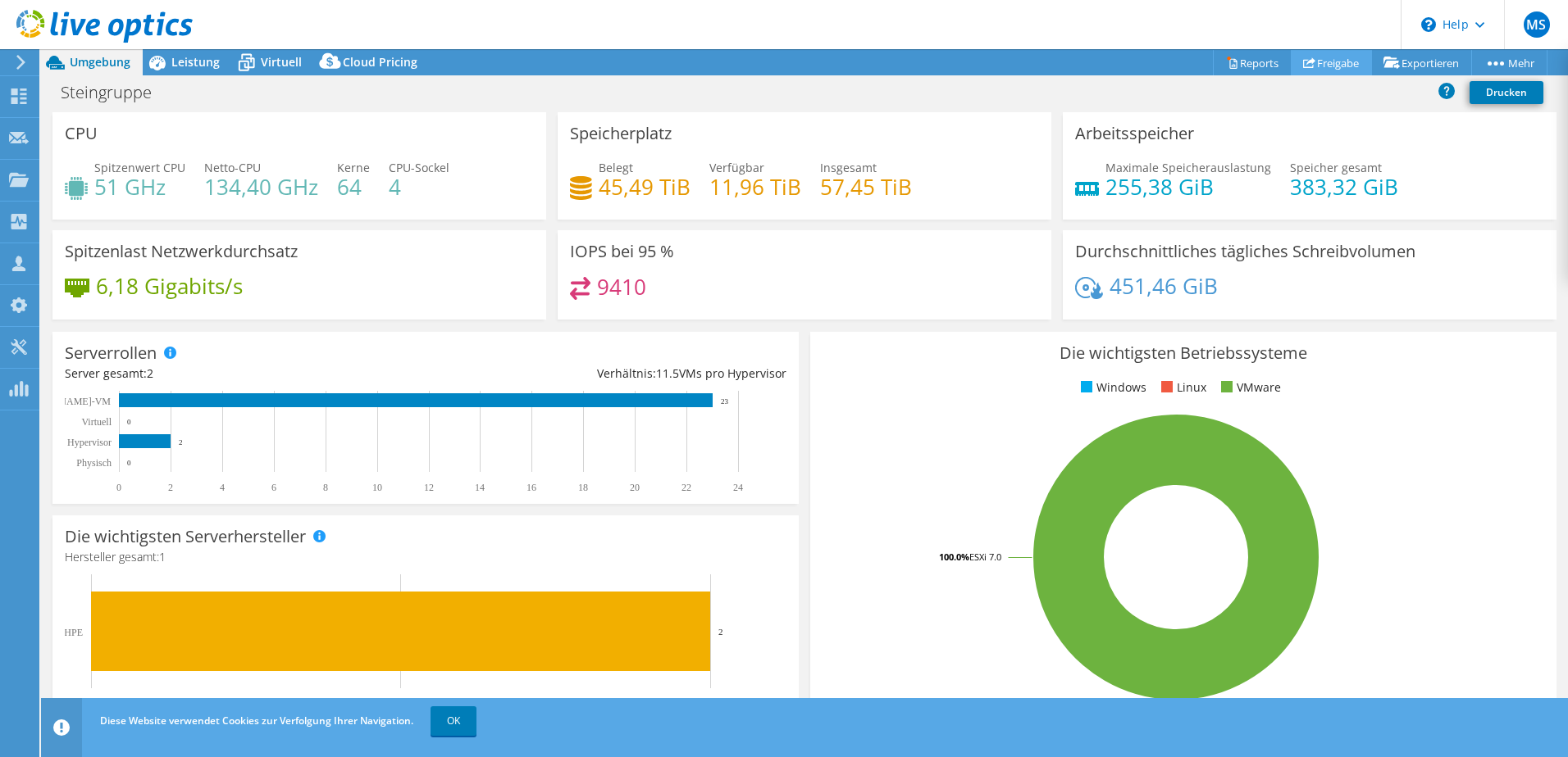
click at [1338, 62] on link "Freigabe" at bounding box center [1331, 62] width 81 height 25
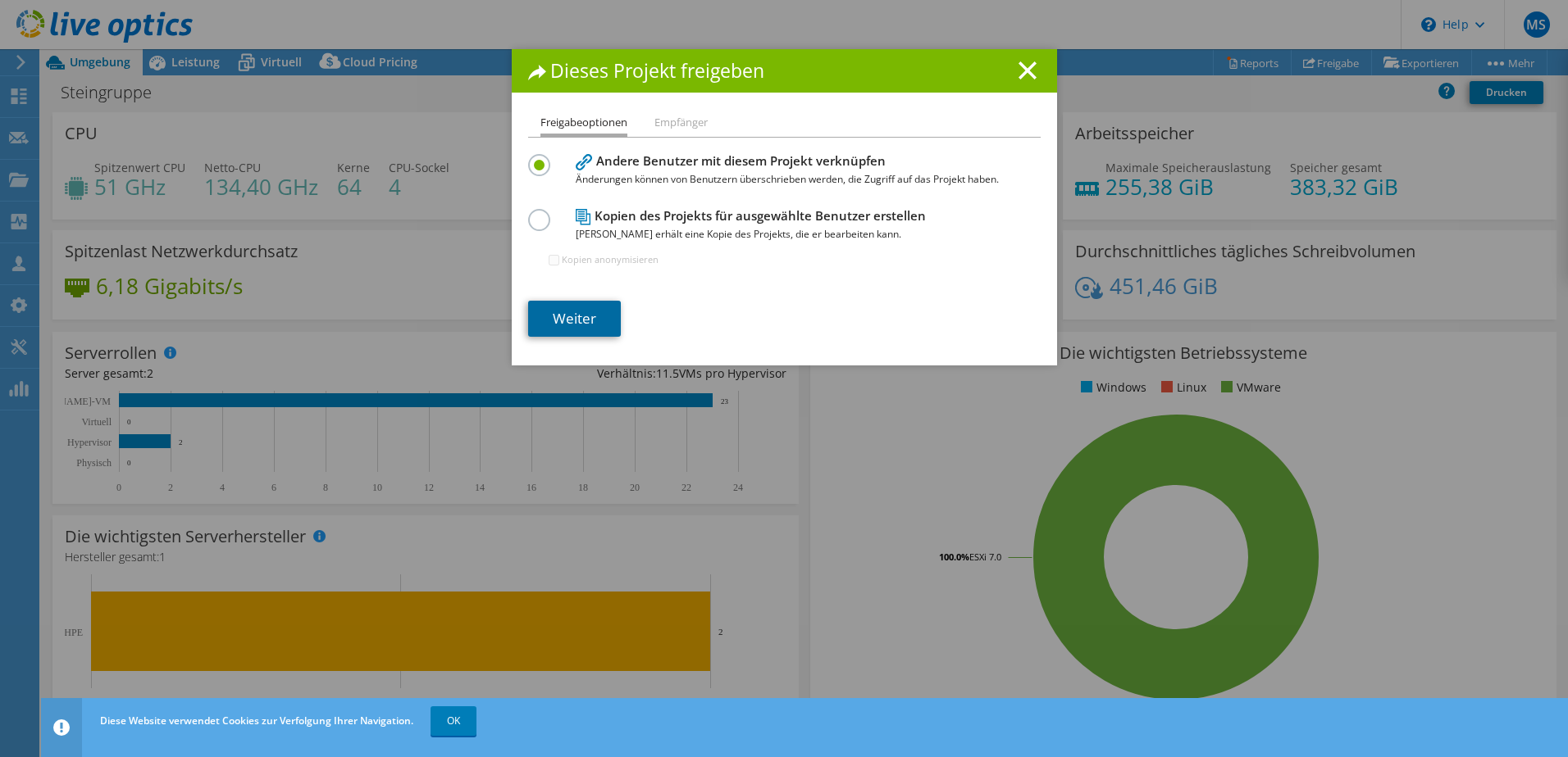
click at [594, 331] on link "Weiter" at bounding box center [574, 319] width 93 height 36
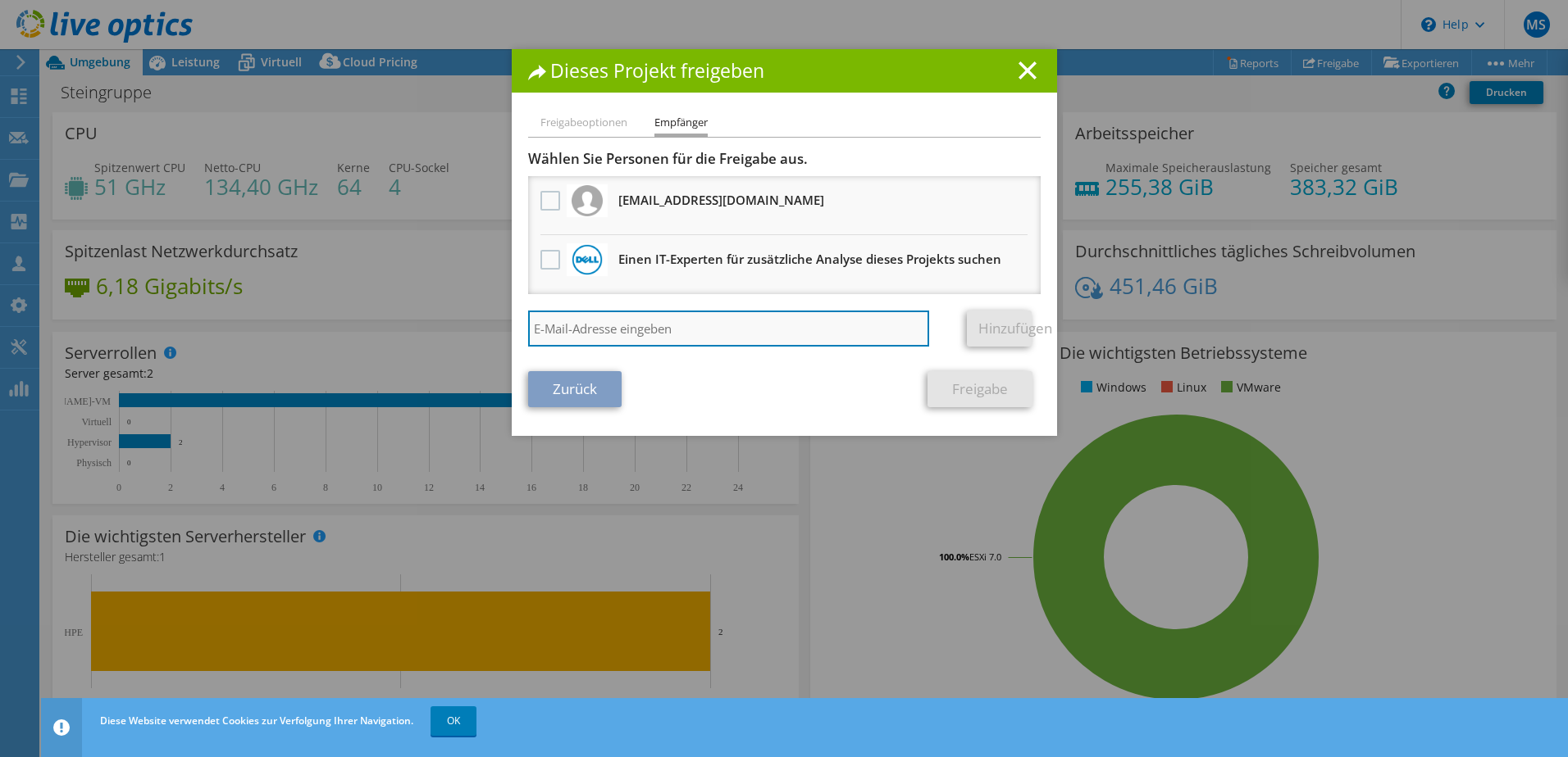
click at [652, 332] on input "search" at bounding box center [729, 328] width 401 height 36
click at [649, 333] on input "search" at bounding box center [729, 328] width 401 height 36
click at [693, 315] on input "search" at bounding box center [729, 328] width 401 height 36
paste input "[PERSON_NAME][EMAIL_ADDRESS][DOMAIN_NAME]"
click at [575, 327] on input "[PERSON_NAME][EMAIL_ADDRESS][DOMAIN_NAME]" at bounding box center [729, 328] width 401 height 36
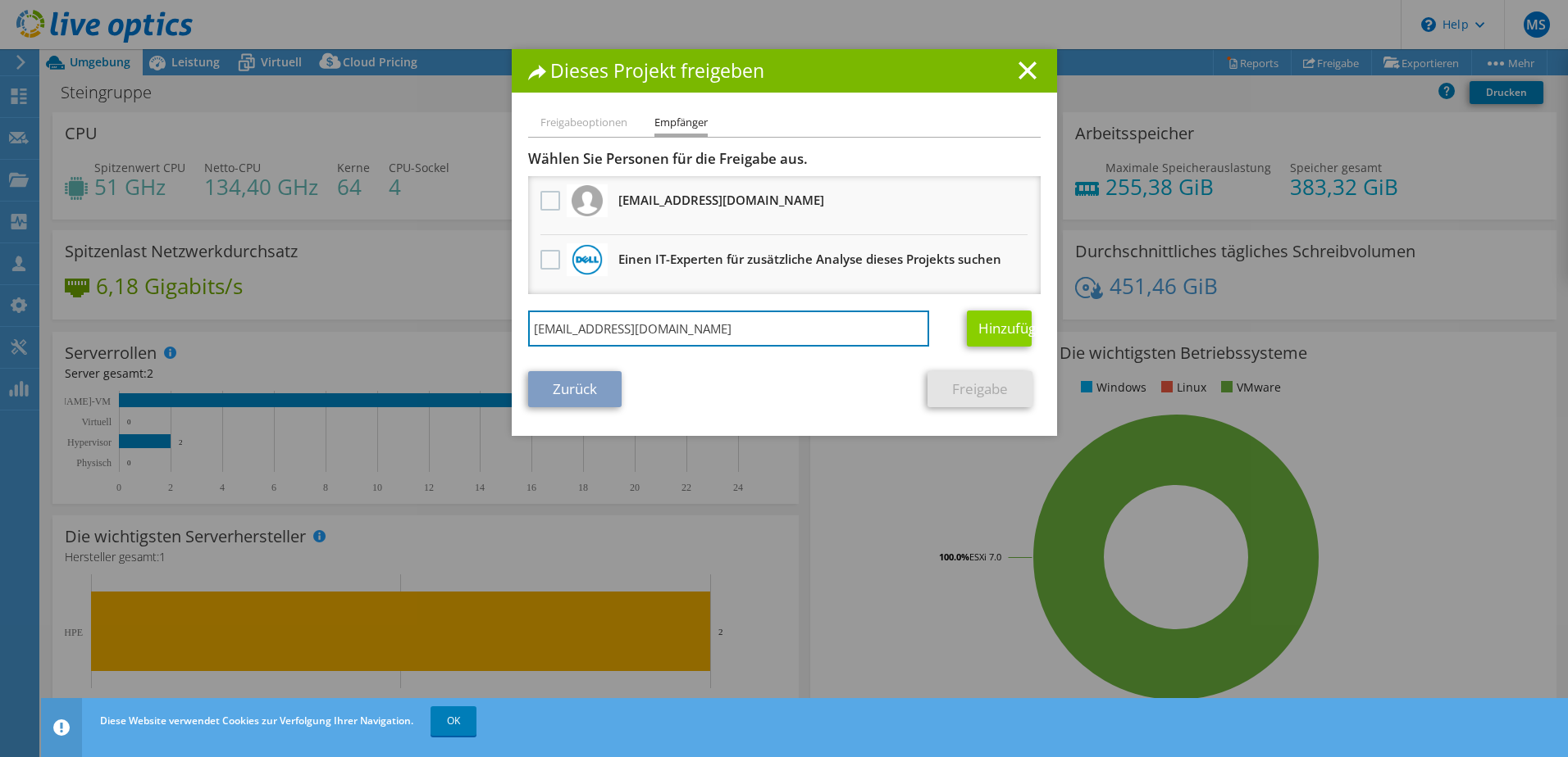
type input "[EMAIL_ADDRESS][DOMAIN_NAME]"
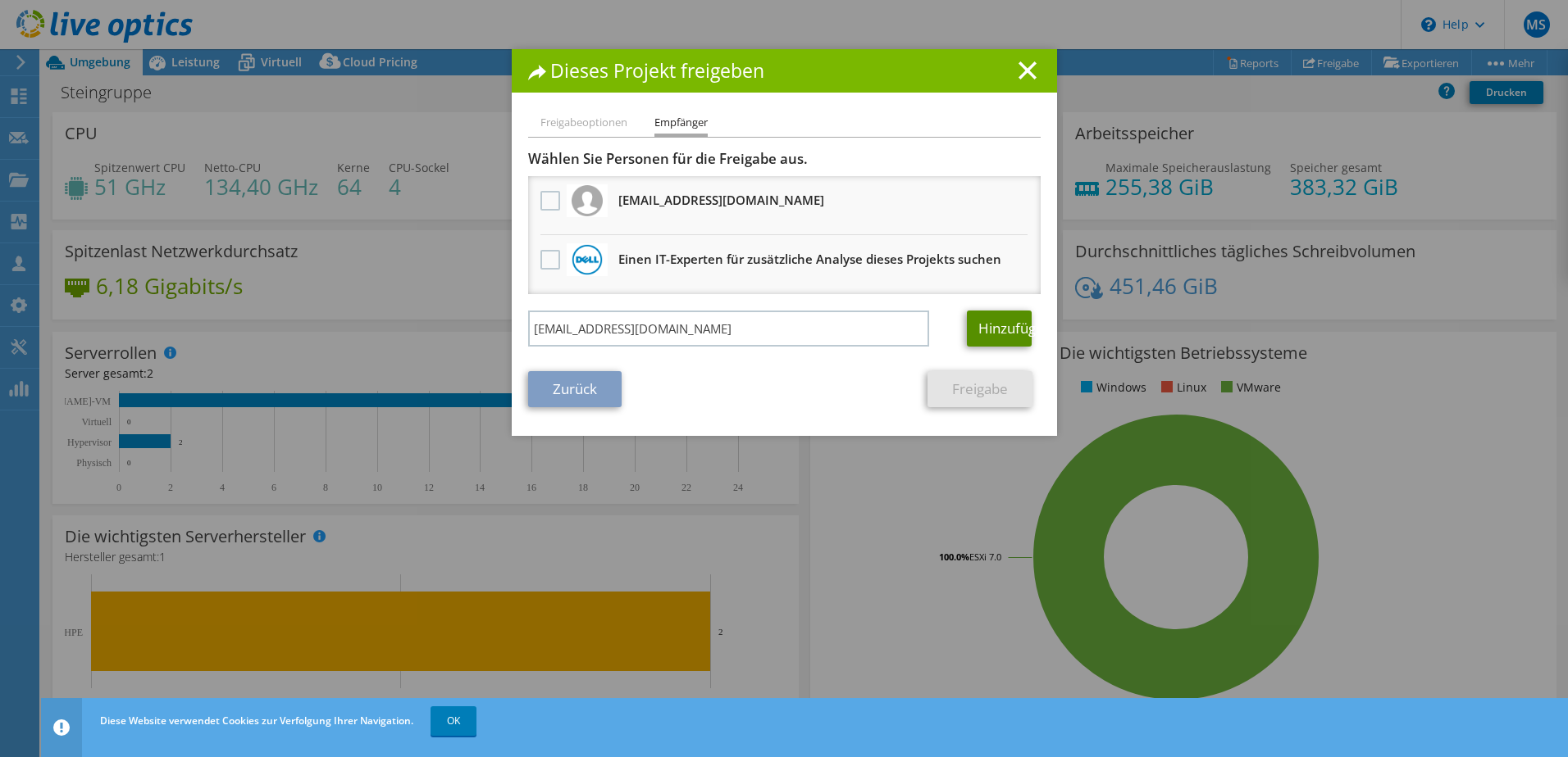
click at [996, 334] on link "Hinzufügen" at bounding box center [999, 328] width 65 height 36
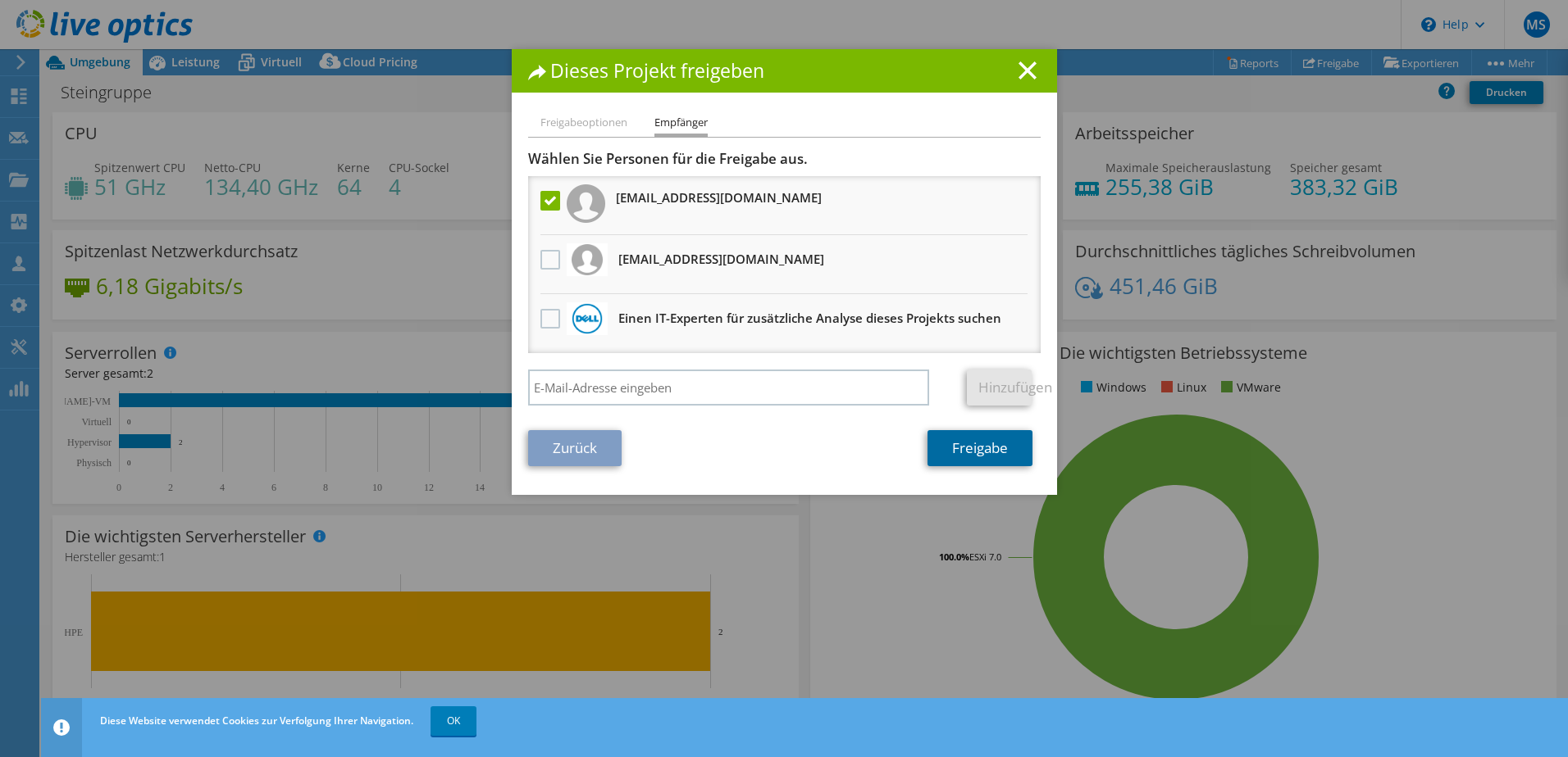
click at [991, 455] on link "Freigabe" at bounding box center [979, 448] width 105 height 36
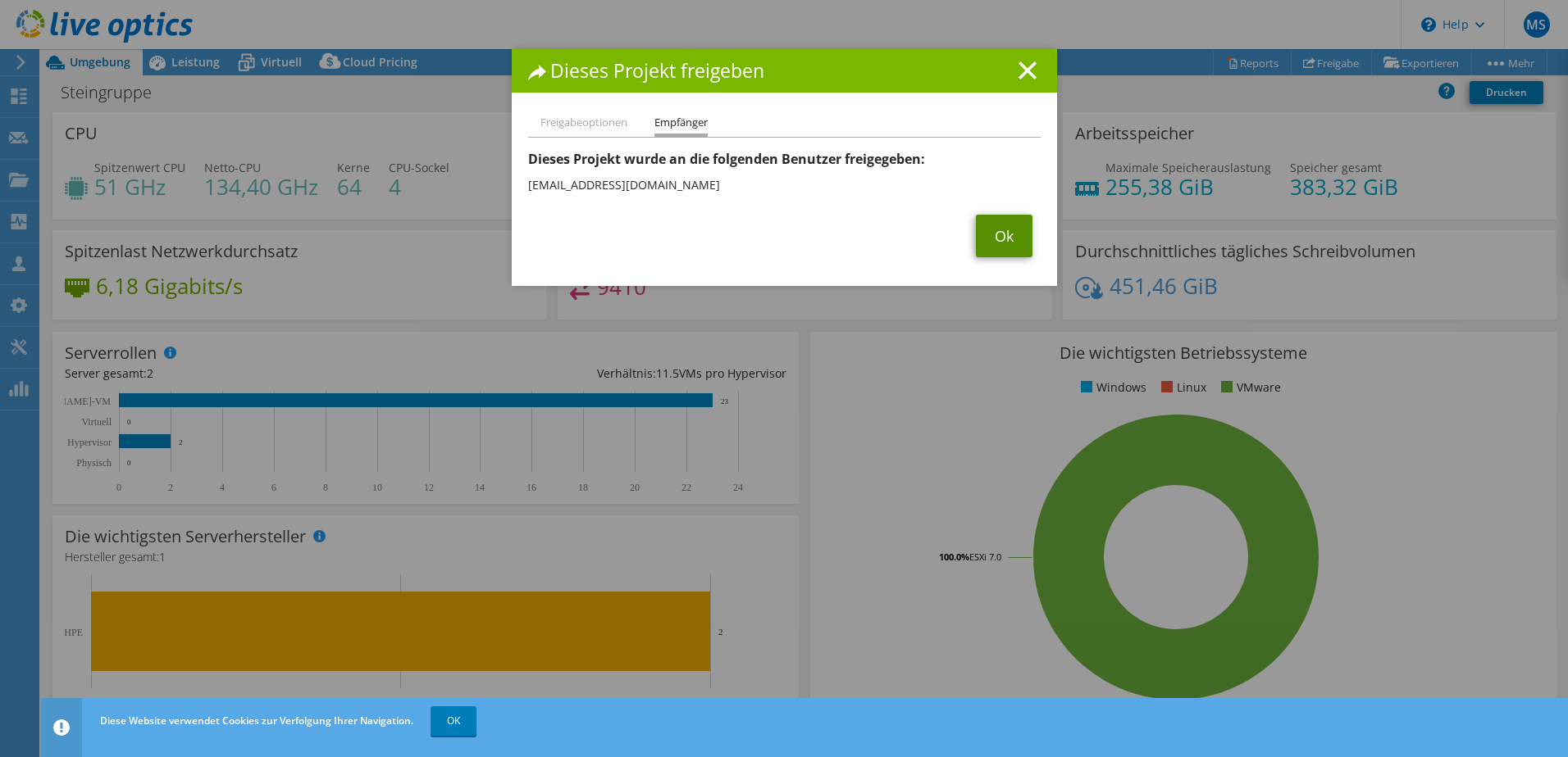
click at [992, 235] on link "Ok" at bounding box center [1004, 236] width 57 height 43
